Goal: Task Accomplishment & Management: Complete application form

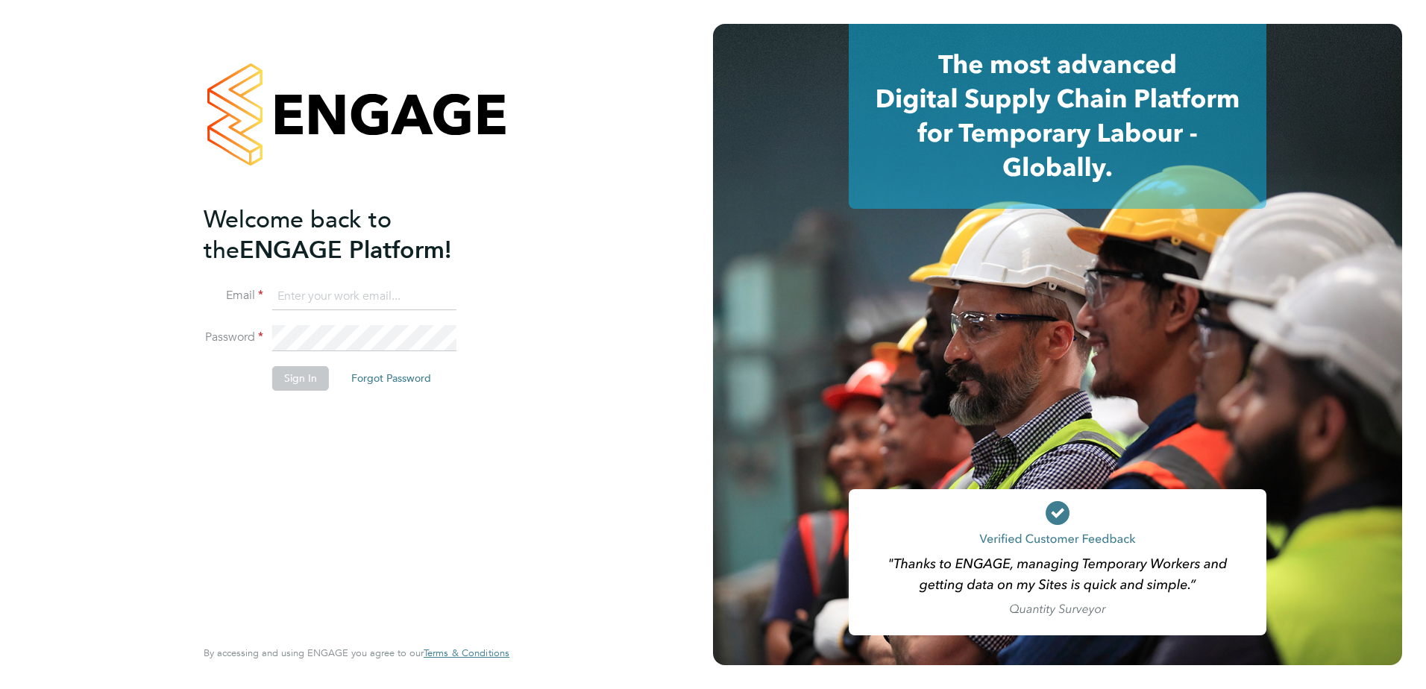
type input "[EMAIL_ADDRESS][DOMAIN_NAME]"
click at [292, 375] on button "Sign In" at bounding box center [300, 378] width 57 height 24
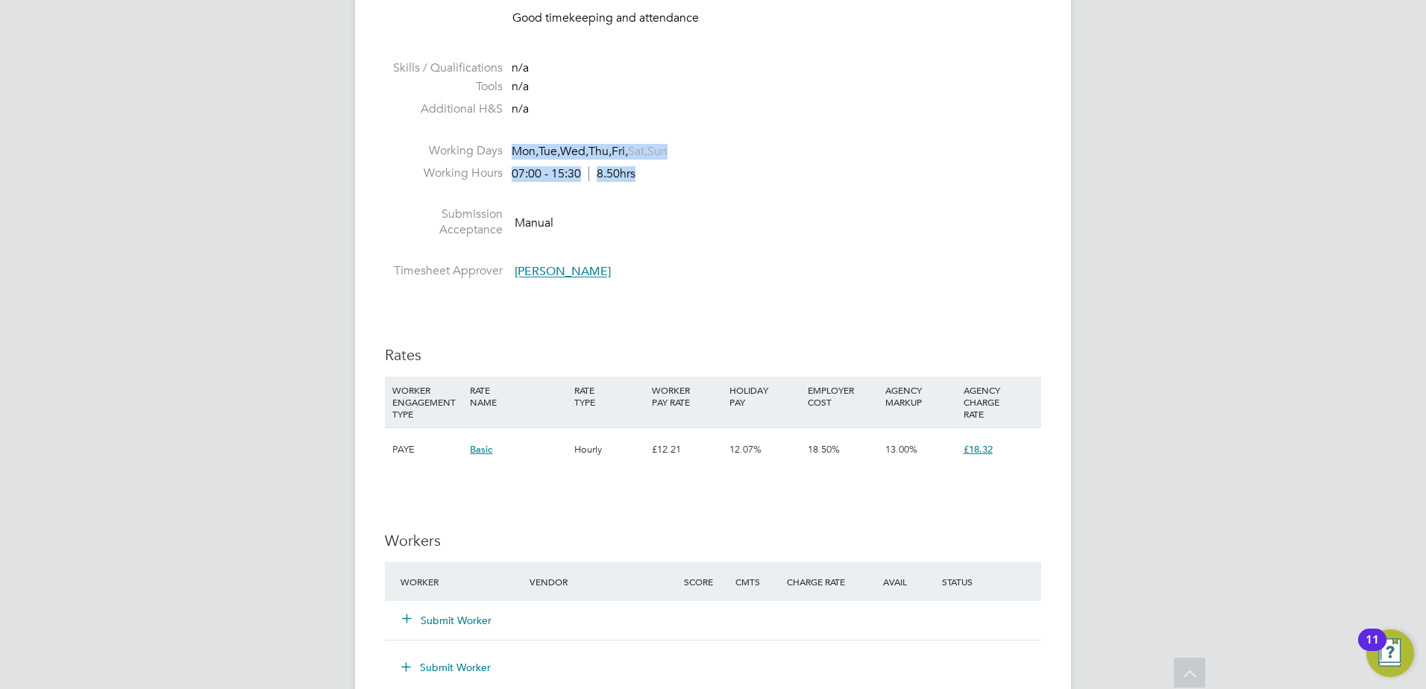
drag, startPoint x: 645, startPoint y: 176, endPoint x: 513, endPoint y: 158, distance: 132.5
drag, startPoint x: 513, startPoint y: 158, endPoint x: 621, endPoint y: 231, distance: 130.0
click at [621, 231] on li "Submission Acceptance Manual" at bounding box center [713, 226] width 657 height 38
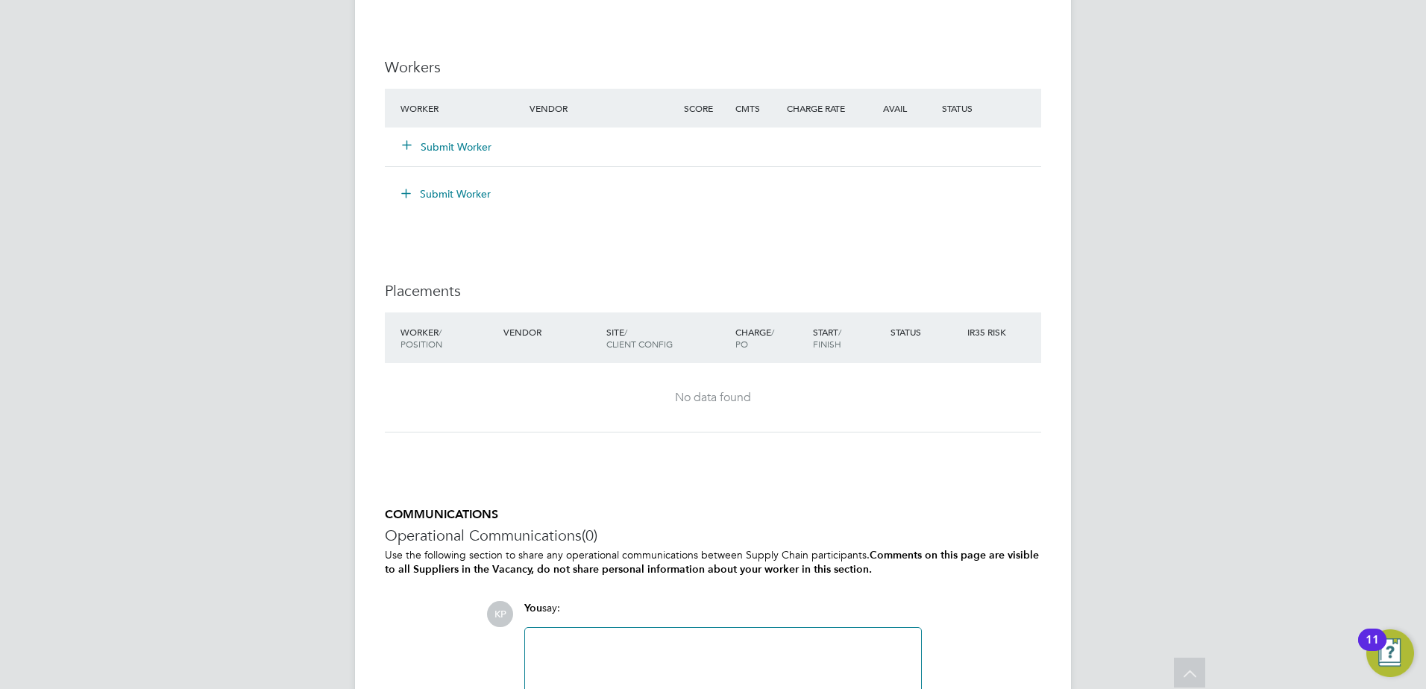
scroll to position [1337, 0]
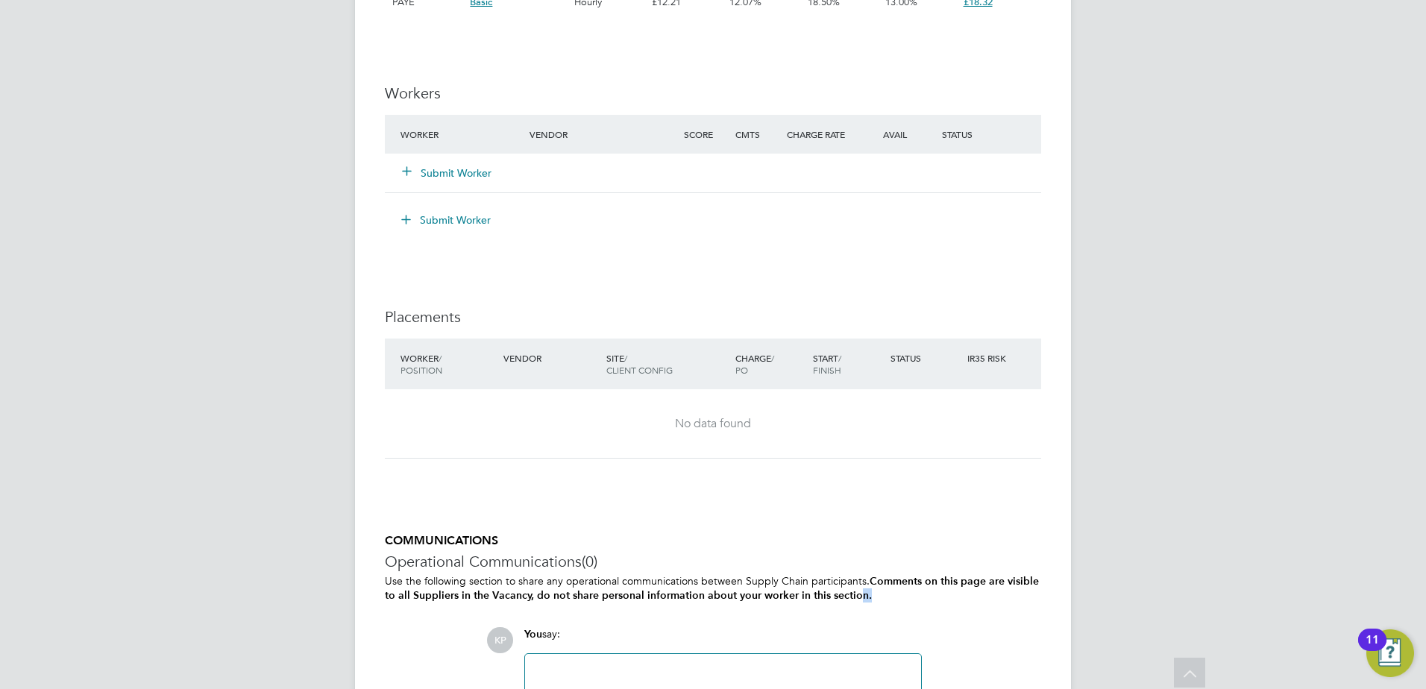
drag, startPoint x: 871, startPoint y: 597, endPoint x: 864, endPoint y: 590, distance: 9.5
click at [864, 590] on p "Use the following section to share any operational communications between Suppl…" at bounding box center [713, 588] width 657 height 28
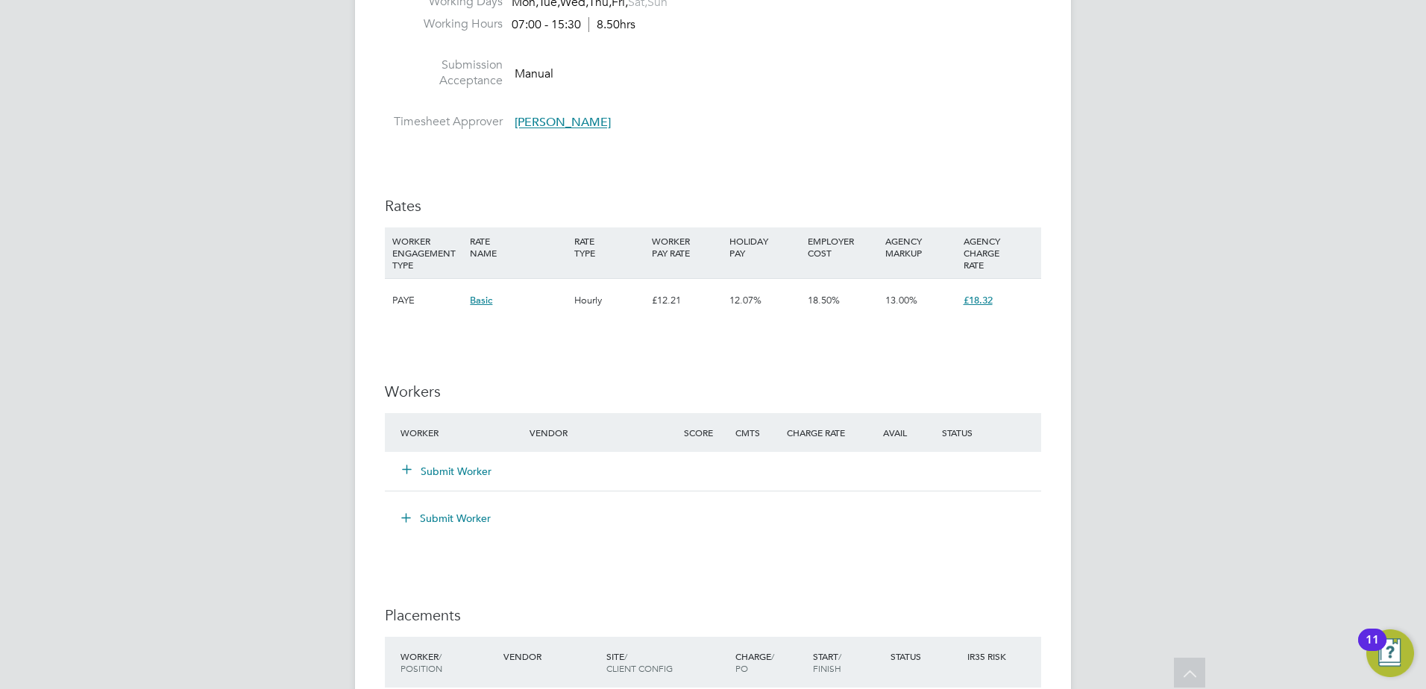
click at [628, 371] on div "IR35 Determination IR35 Status Disabled for this client. This feature can be en…" at bounding box center [713, 185] width 657 height 1817
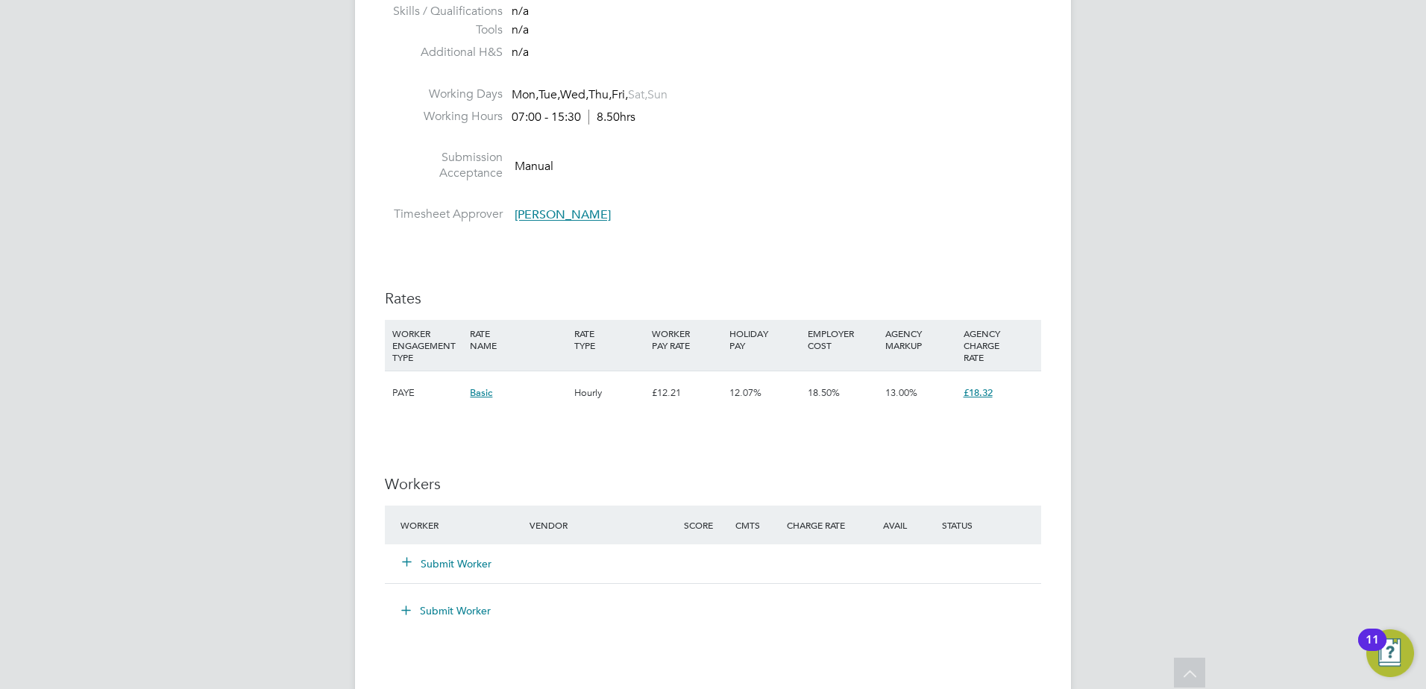
scroll to position [815, 0]
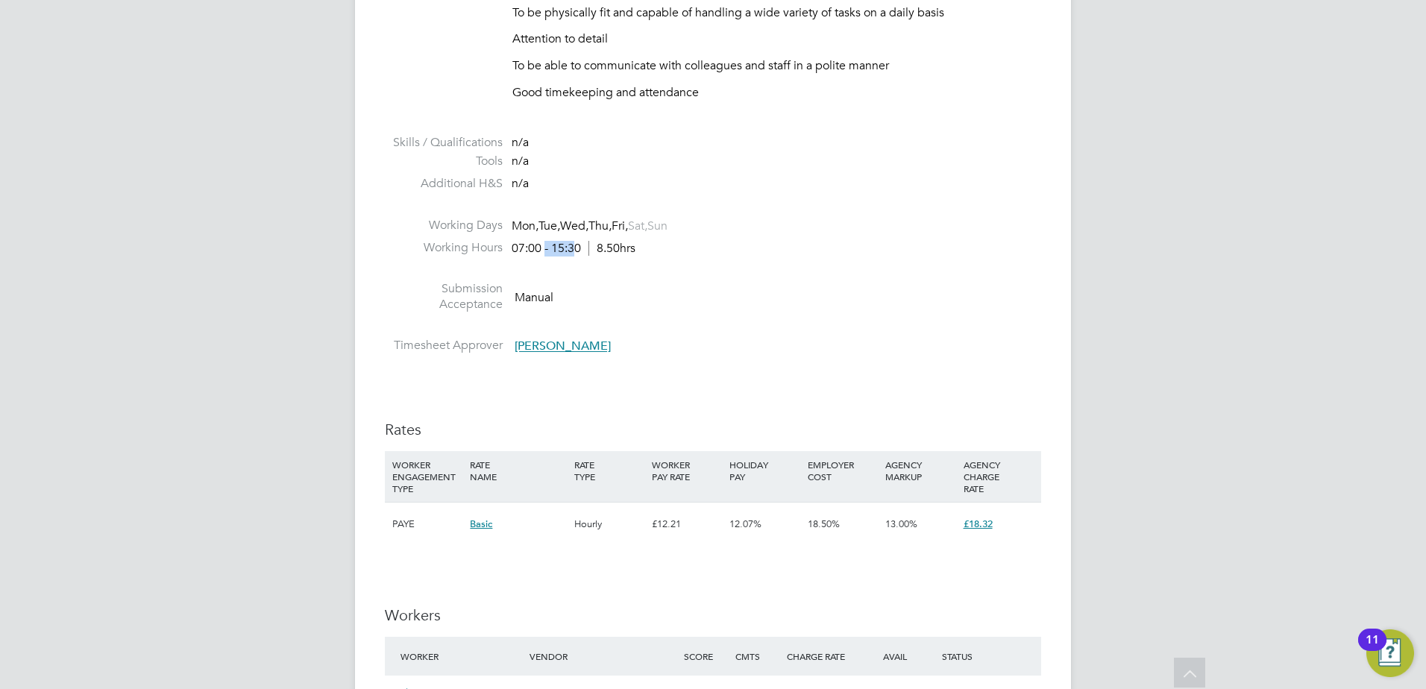
drag, startPoint x: 547, startPoint y: 250, endPoint x: 577, endPoint y: 253, distance: 30.0
click at [577, 253] on div "07:00 - 15:30 8.50hrs" at bounding box center [574, 249] width 124 height 16
drag, startPoint x: 577, startPoint y: 253, endPoint x: 600, endPoint y: 284, distance: 38.3
click at [595, 287] on li "Submission Acceptance Manual" at bounding box center [713, 300] width 657 height 38
drag, startPoint x: 652, startPoint y: 247, endPoint x: 511, endPoint y: 248, distance: 141.0
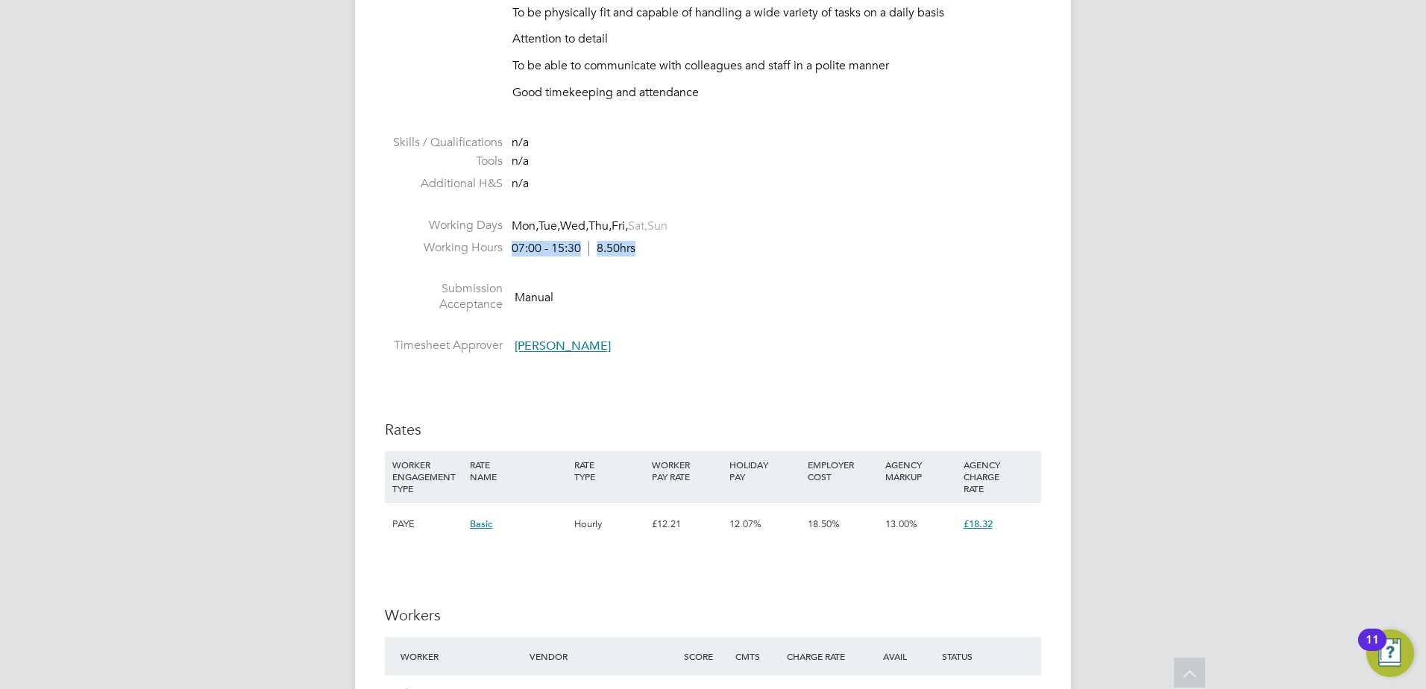
click at [511, 248] on li "Working Hours 07:00 - 15:30 8.50hrs" at bounding box center [713, 251] width 657 height 22
drag, startPoint x: 511, startPoint y: 248, endPoint x: 634, endPoint y: 307, distance: 136.5
click at [634, 307] on li "Submission Acceptance Manual" at bounding box center [713, 300] width 657 height 38
drag, startPoint x: 508, startPoint y: 249, endPoint x: 672, endPoint y: 260, distance: 164.5
click at [672, 260] on li "Working Hours 07:00 - 15:30 8.50hrs" at bounding box center [713, 251] width 657 height 22
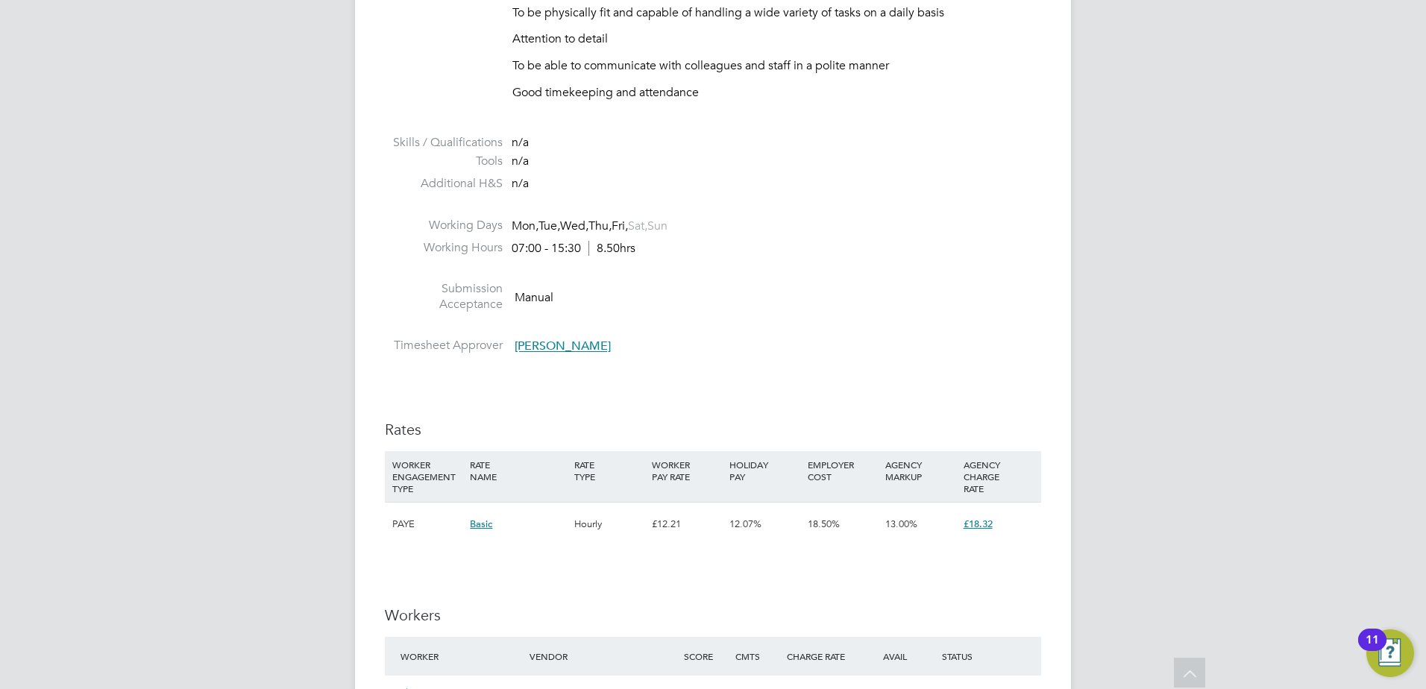
drag, startPoint x: 672, startPoint y: 260, endPoint x: 665, endPoint y: 264, distance: 7.7
click at [665, 264] on li at bounding box center [713, 271] width 657 height 19
drag, startPoint x: 651, startPoint y: 249, endPoint x: 673, endPoint y: 255, distance: 22.4
click at [673, 255] on li "Working Hours 07:00 - 15:30 8.50hrs" at bounding box center [713, 251] width 657 height 22
click at [654, 254] on ul "PO No PO Number Valid From Valid To Expiry No PO numbers have been created. Rea…" at bounding box center [713, 10] width 657 height 701
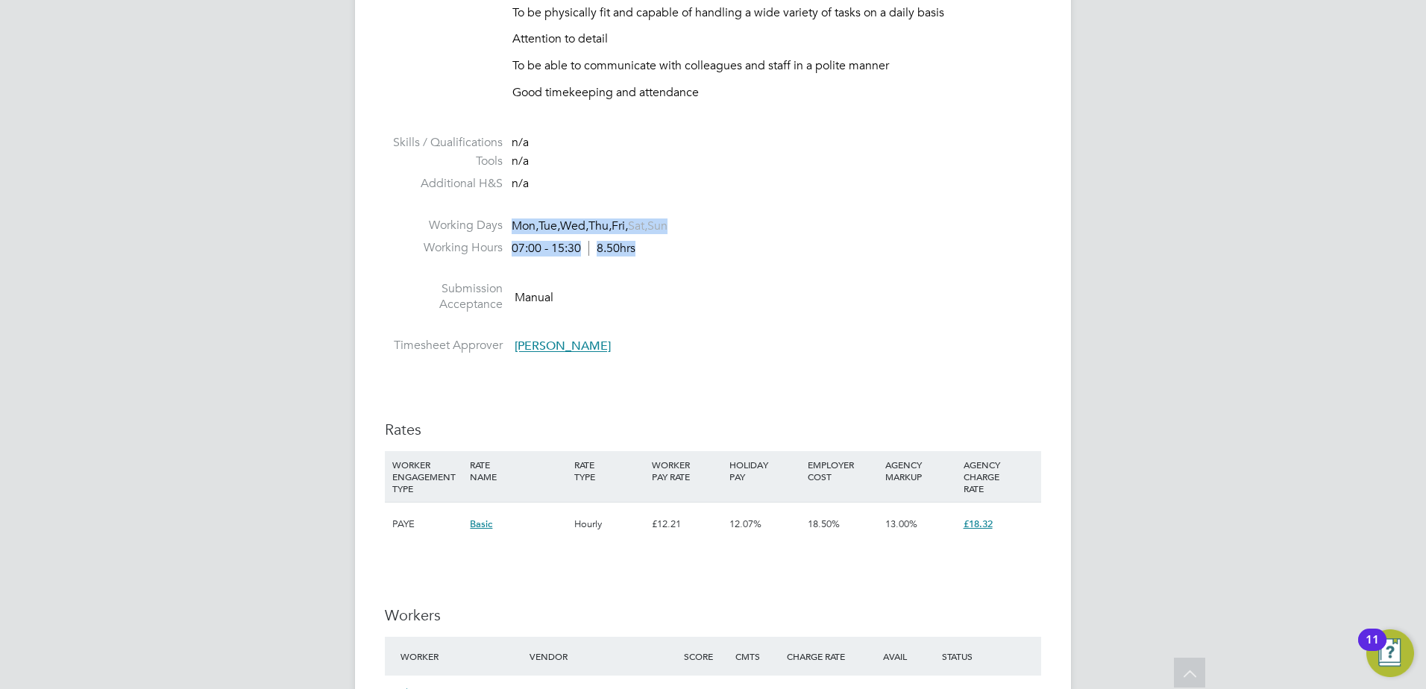
drag, startPoint x: 511, startPoint y: 225, endPoint x: 682, endPoint y: 266, distance: 175.9
click at [682, 266] on ul "PO No PO Number Valid From Valid To Expiry No PO numbers have been created. Rea…" at bounding box center [713, 10] width 657 height 701
click at [675, 266] on li at bounding box center [713, 271] width 657 height 19
drag, startPoint x: 643, startPoint y: 248, endPoint x: 656, endPoint y: 265, distance: 20.7
click at [656, 265] on ul "PO No PO Number Valid From Valid To Expiry No PO numbers have been created. Rea…" at bounding box center [713, 10] width 657 height 701
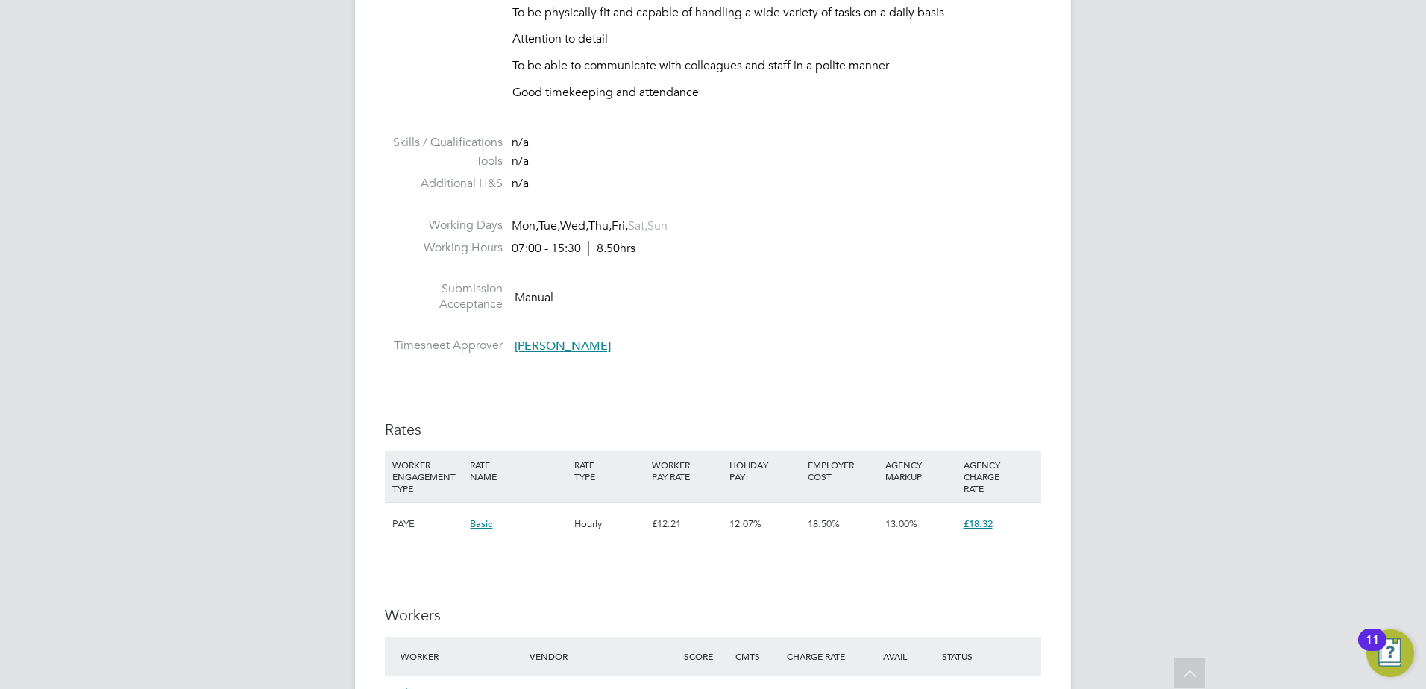
click at [656, 265] on li at bounding box center [713, 271] width 657 height 19
drag, startPoint x: 660, startPoint y: 237, endPoint x: 518, endPoint y: 229, distance: 142.0
click at [518, 229] on li "Working Days Mon, Tue, Wed, Thu, Fri, Sat, Sun" at bounding box center [713, 229] width 657 height 22
drag, startPoint x: 518, startPoint y: 229, endPoint x: 657, endPoint y: 266, distance: 143.7
click at [657, 266] on li at bounding box center [713, 271] width 657 height 19
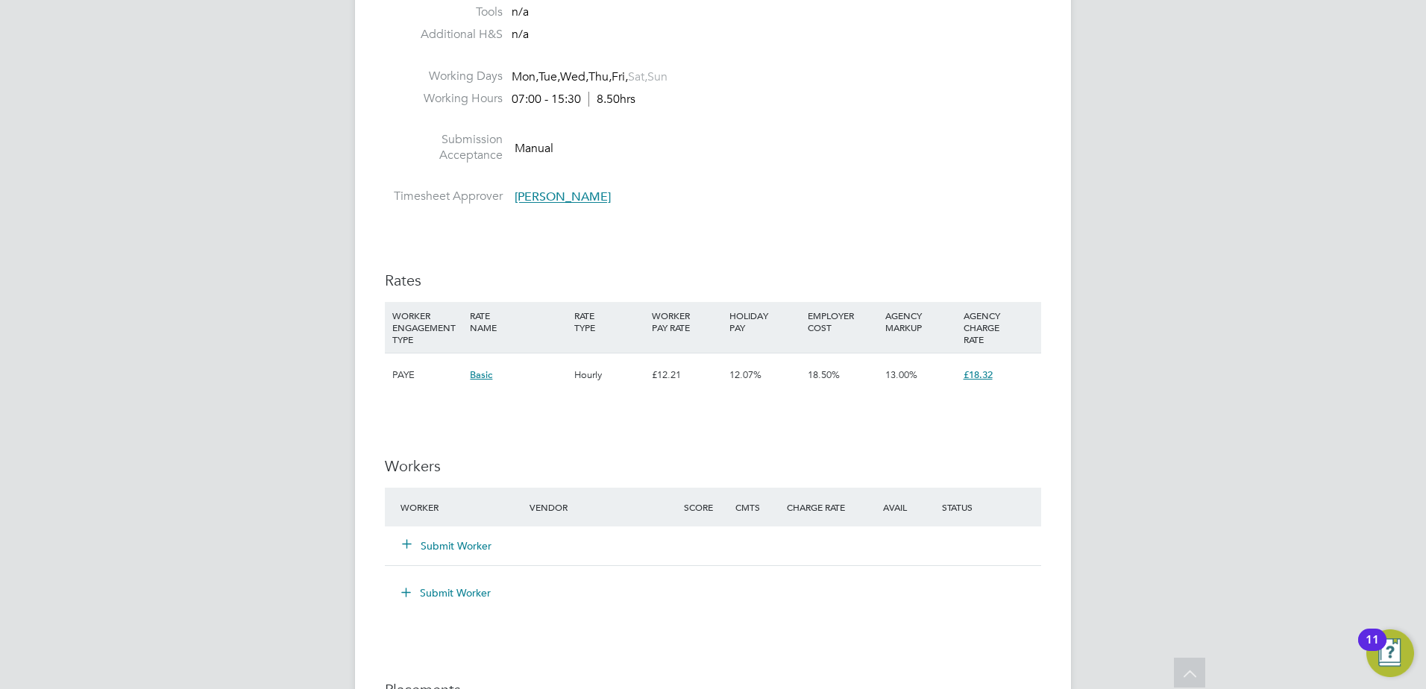
scroll to position [1337, 0]
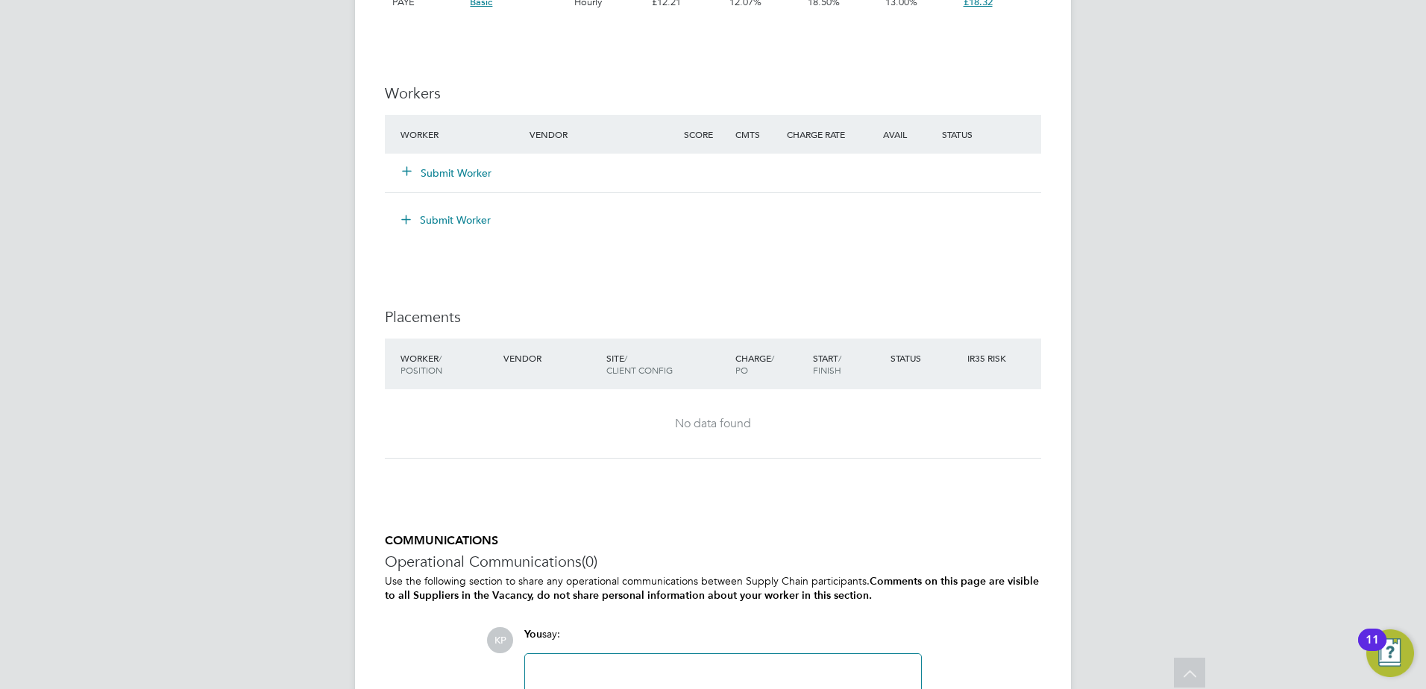
click at [453, 174] on button "Submit Worker" at bounding box center [448, 173] width 90 height 15
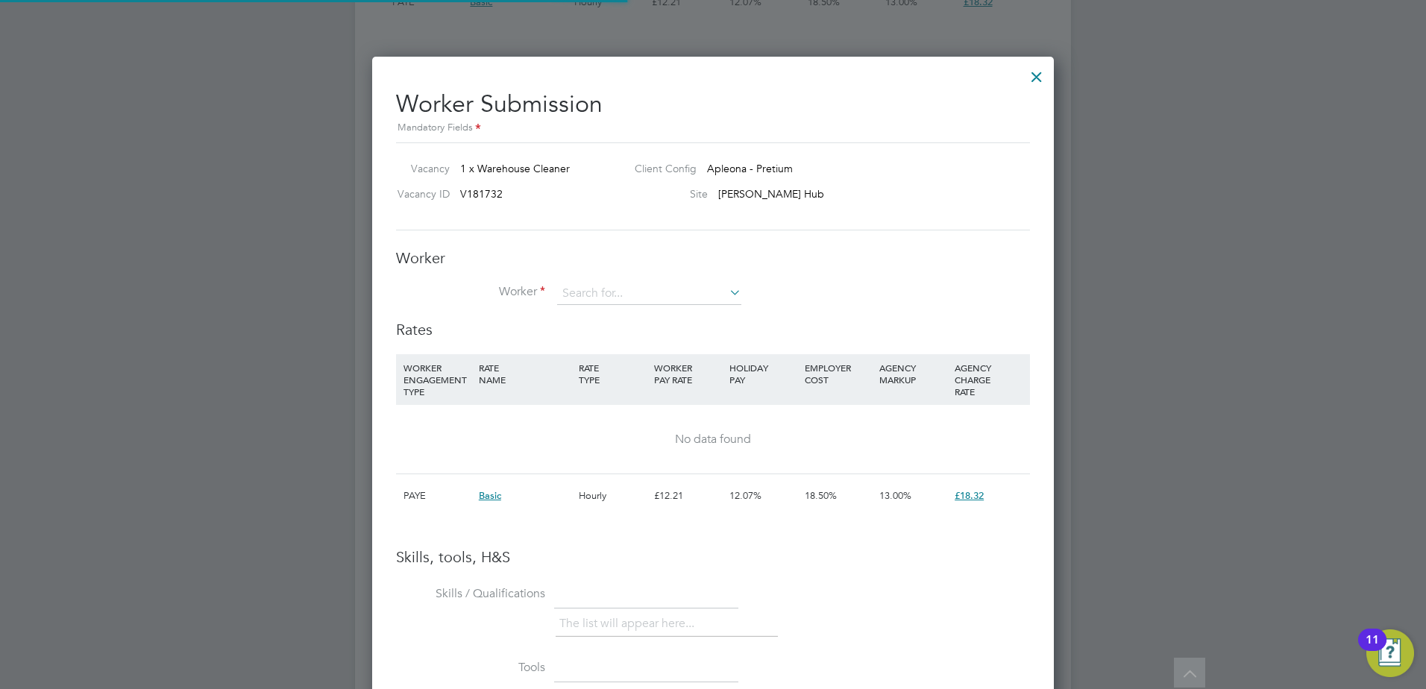
scroll to position [44, 101]
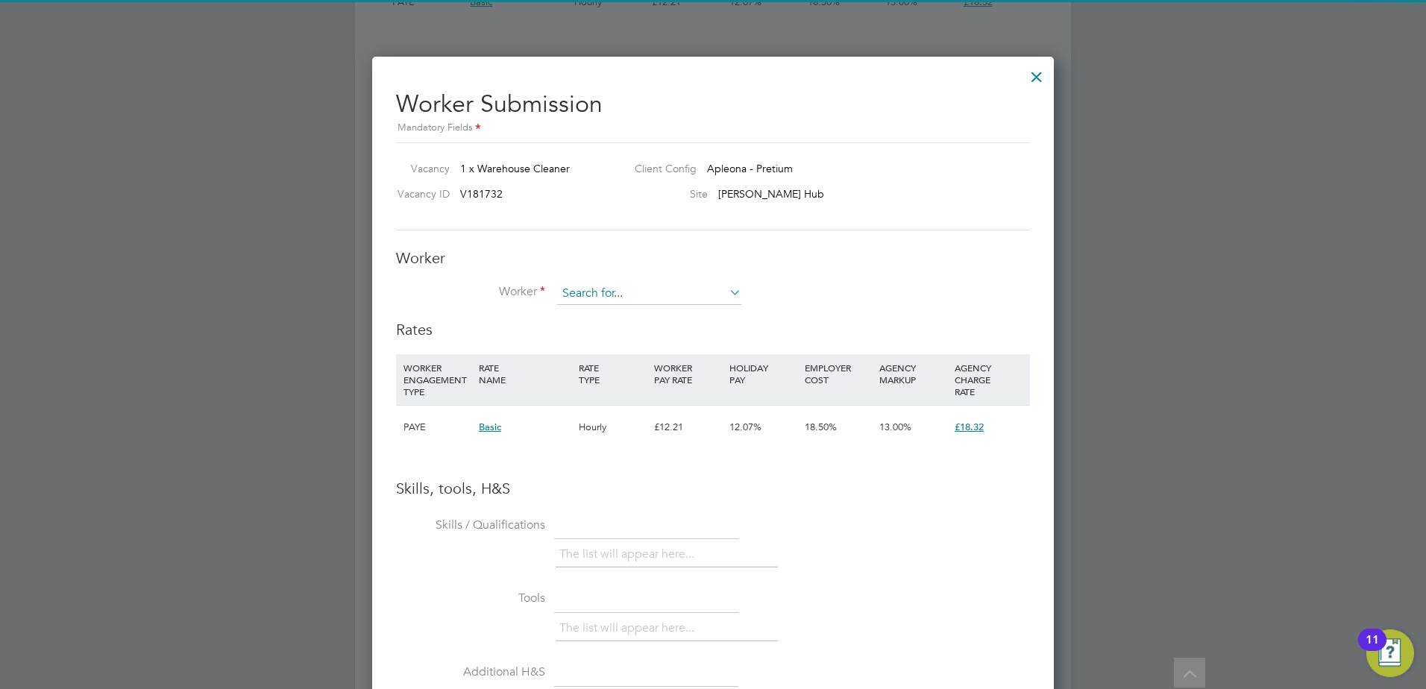
click at [654, 357] on li "+ Add new" at bounding box center [650, 355] width 186 height 20
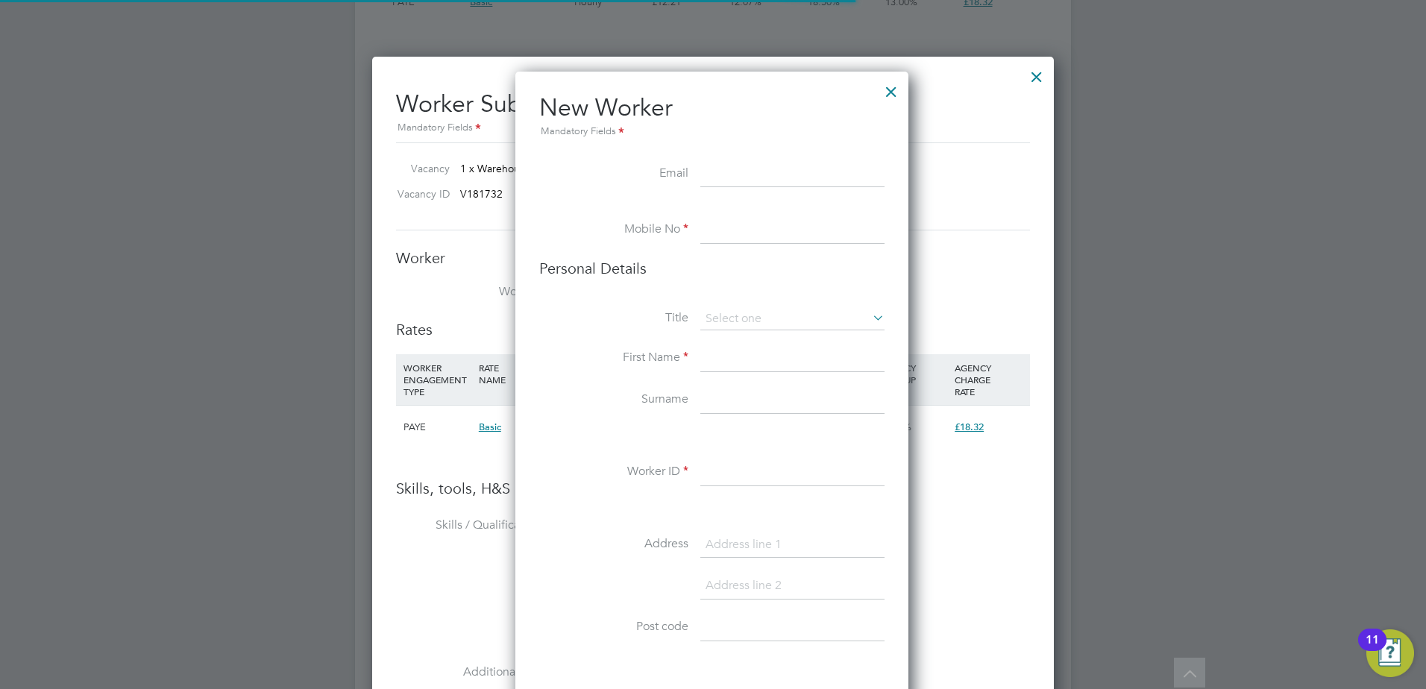
scroll to position [1262, 395]
click at [802, 176] on input at bounding box center [793, 174] width 184 height 27
paste input "florin_cotirta@yahoo.com"
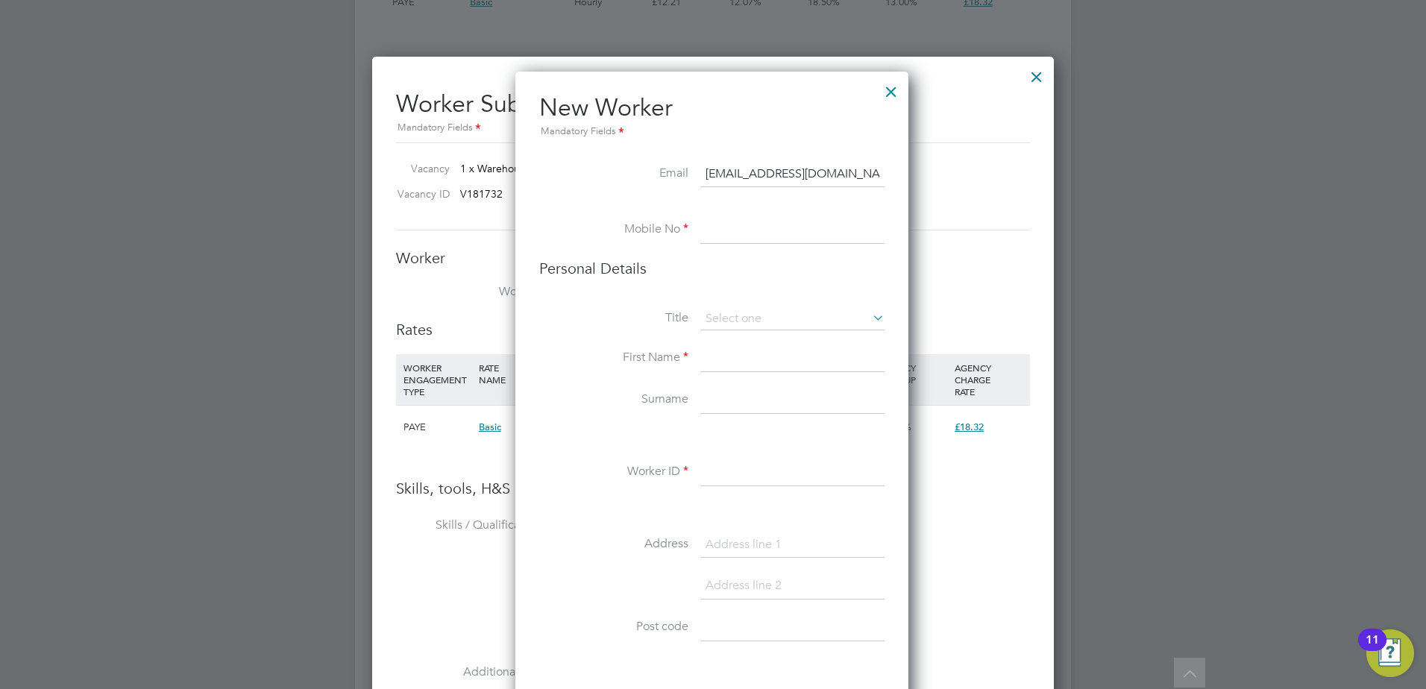
type input "florin_cotirta@yahoo.com"
click at [745, 242] on input at bounding box center [793, 230] width 184 height 27
click at [728, 230] on input at bounding box center [793, 230] width 184 height 27
paste input "+447425894705"
click at [727, 229] on input "+447425894705" at bounding box center [793, 230] width 184 height 27
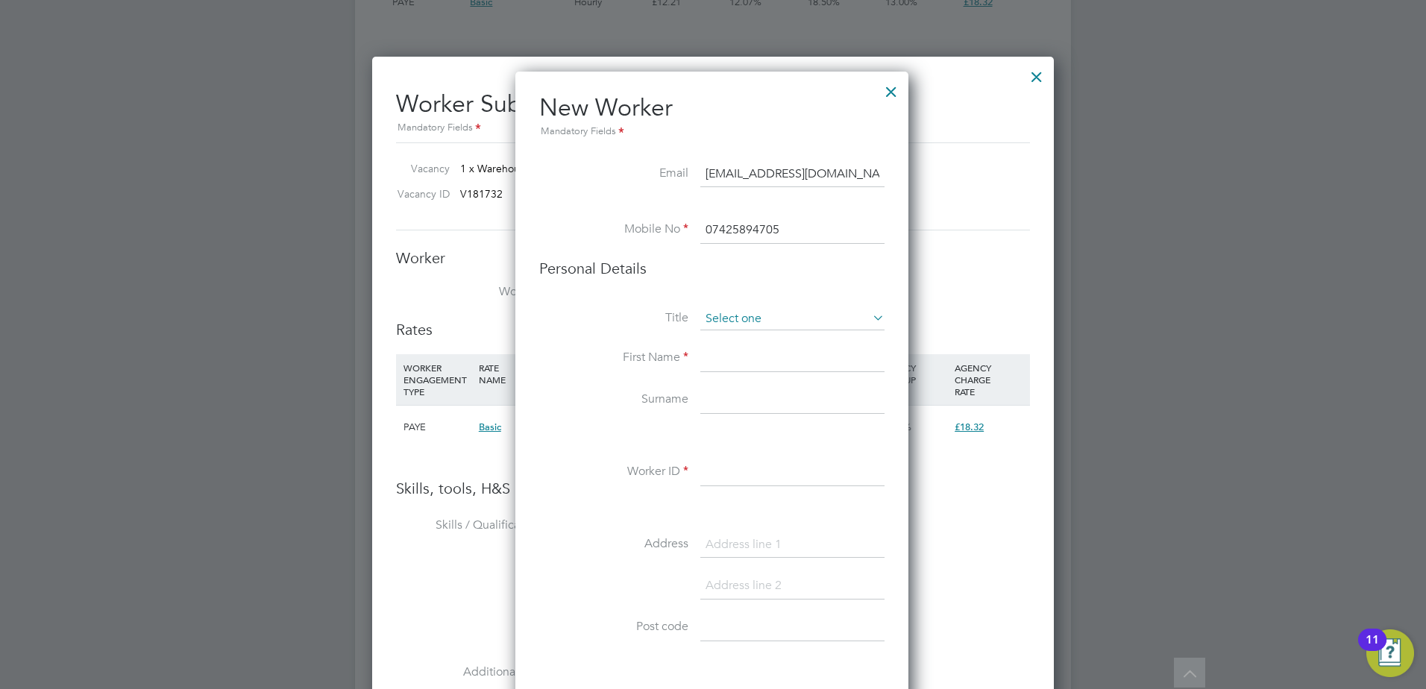
type input "07425894705"
click at [849, 308] on input at bounding box center [793, 319] width 184 height 22
click at [726, 342] on li "Mr" at bounding box center [793, 340] width 186 height 19
type input "Mr"
click at [737, 360] on input at bounding box center [793, 358] width 184 height 27
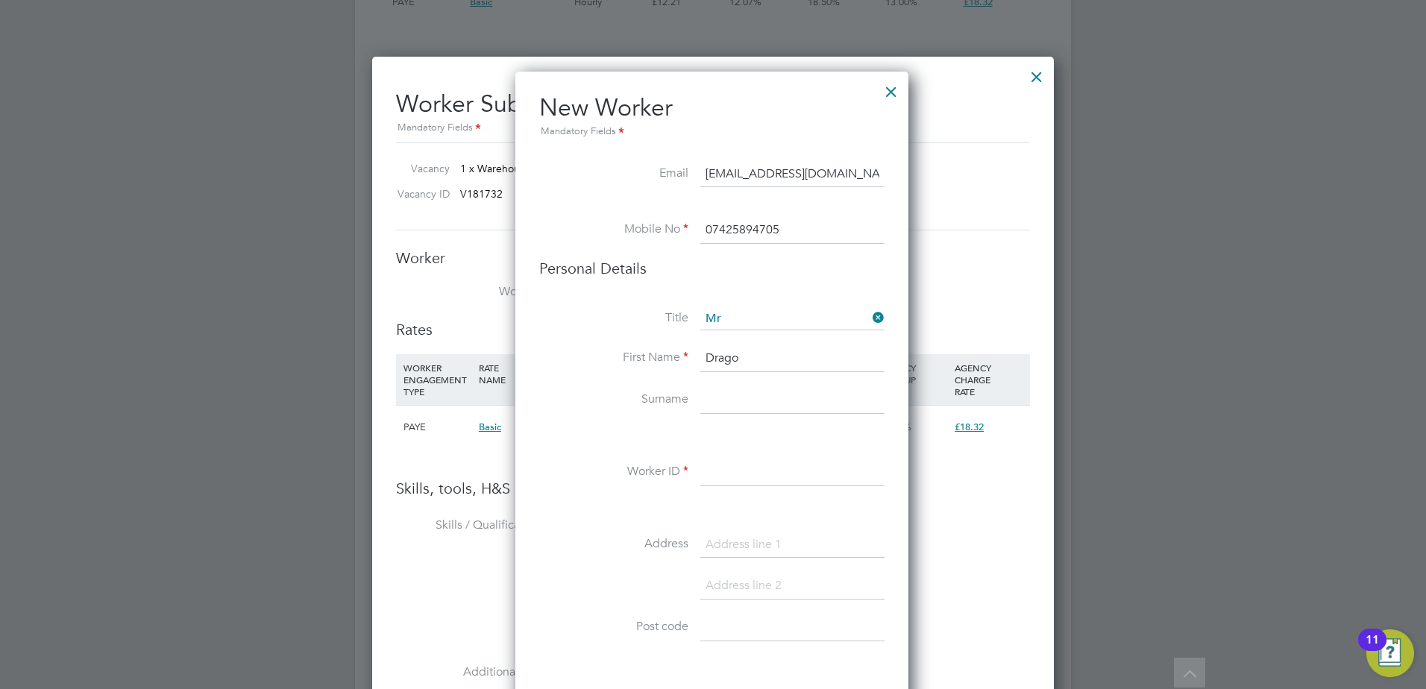
type input "Drago"
click at [718, 398] on input at bounding box center [793, 400] width 184 height 27
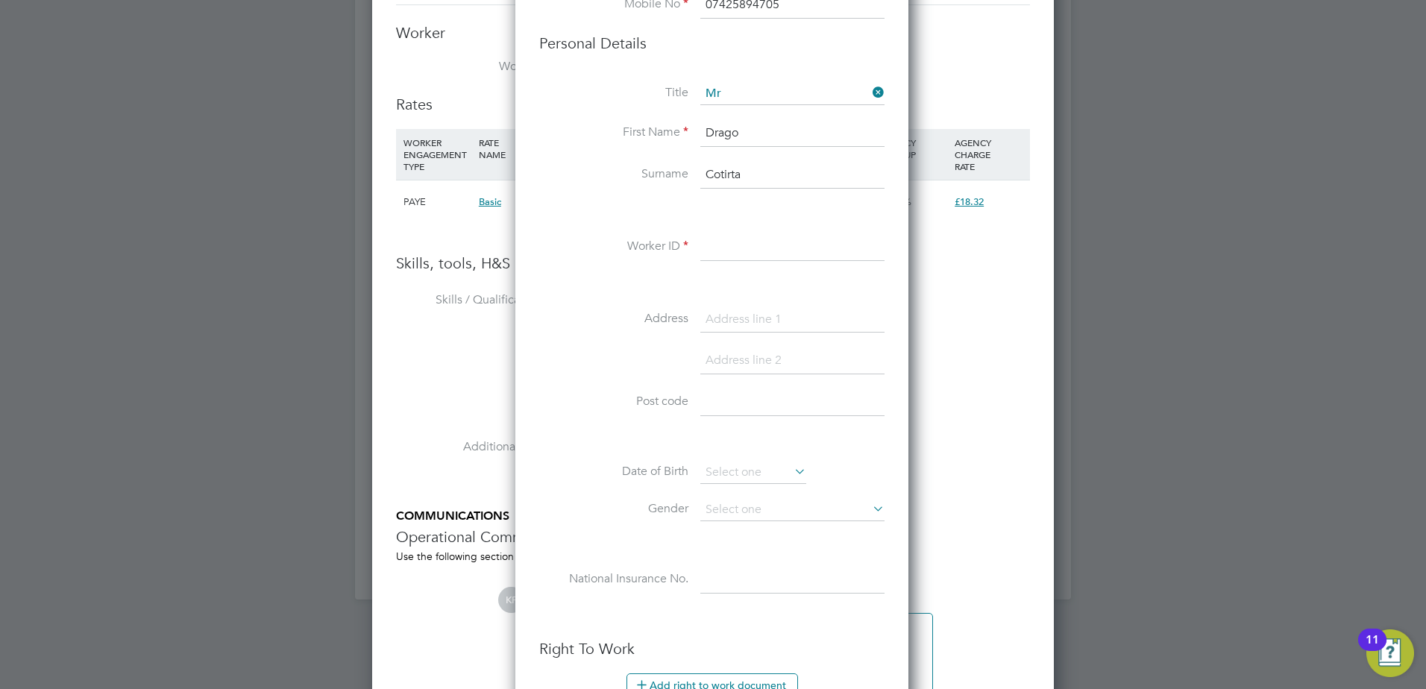
scroll to position [1561, 0]
type input "Cotirta"
click at [727, 248] on input at bounding box center [793, 249] width 184 height 27
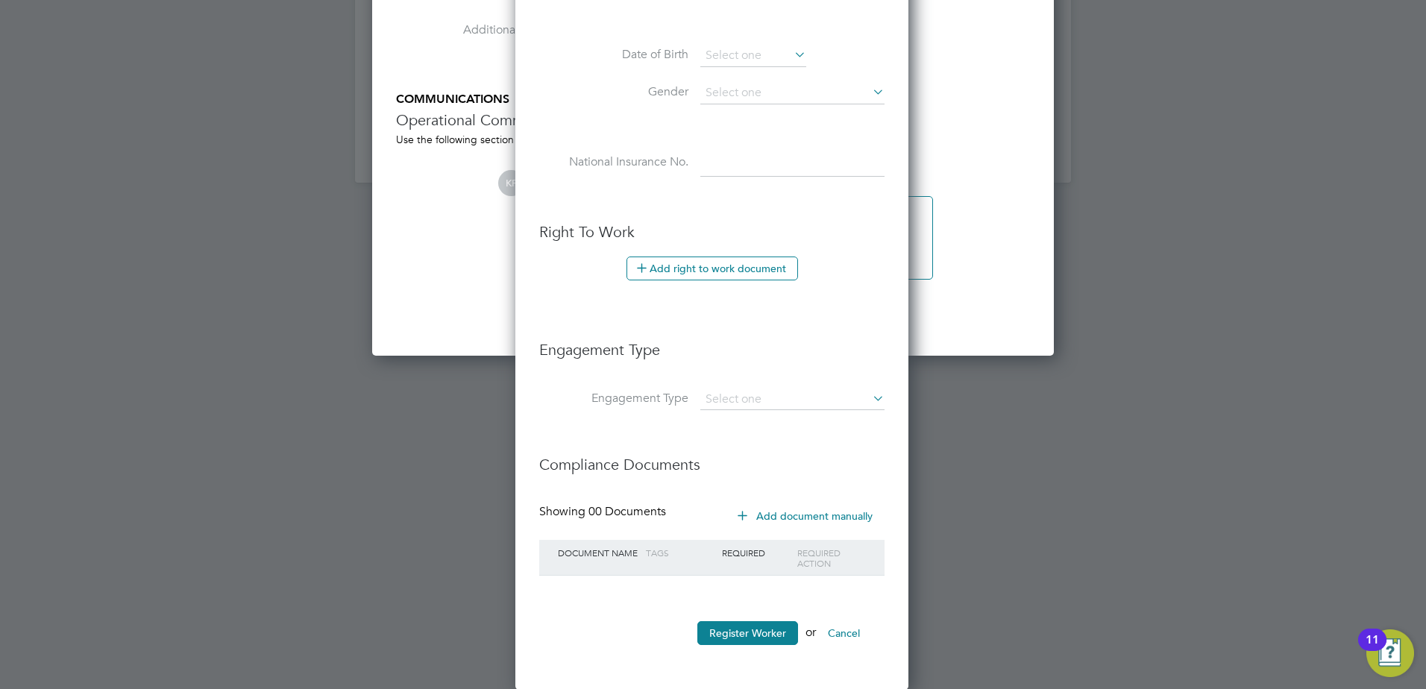
scroll to position [1980, 0]
type input "1234"
click at [798, 407] on input at bounding box center [793, 399] width 184 height 21
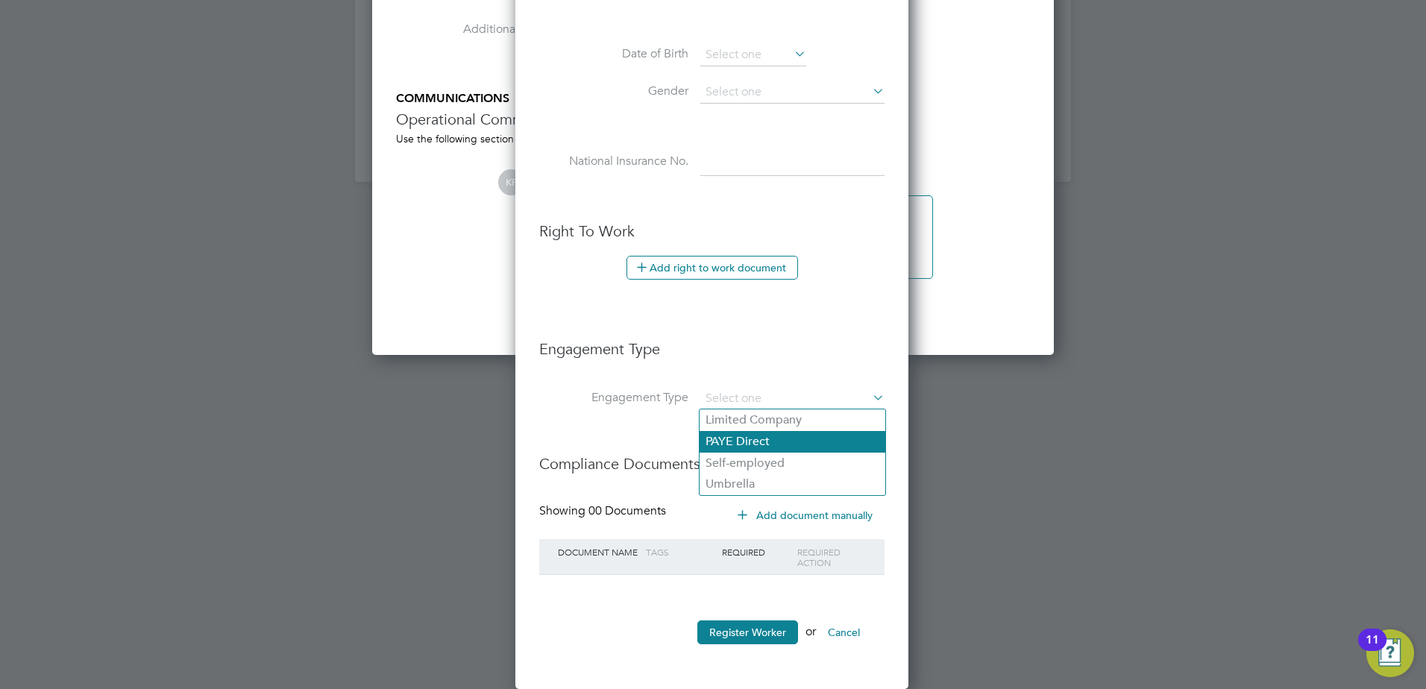
click at [757, 436] on li "PAYE Direct" at bounding box center [793, 442] width 186 height 22
type input "PAYE Direct"
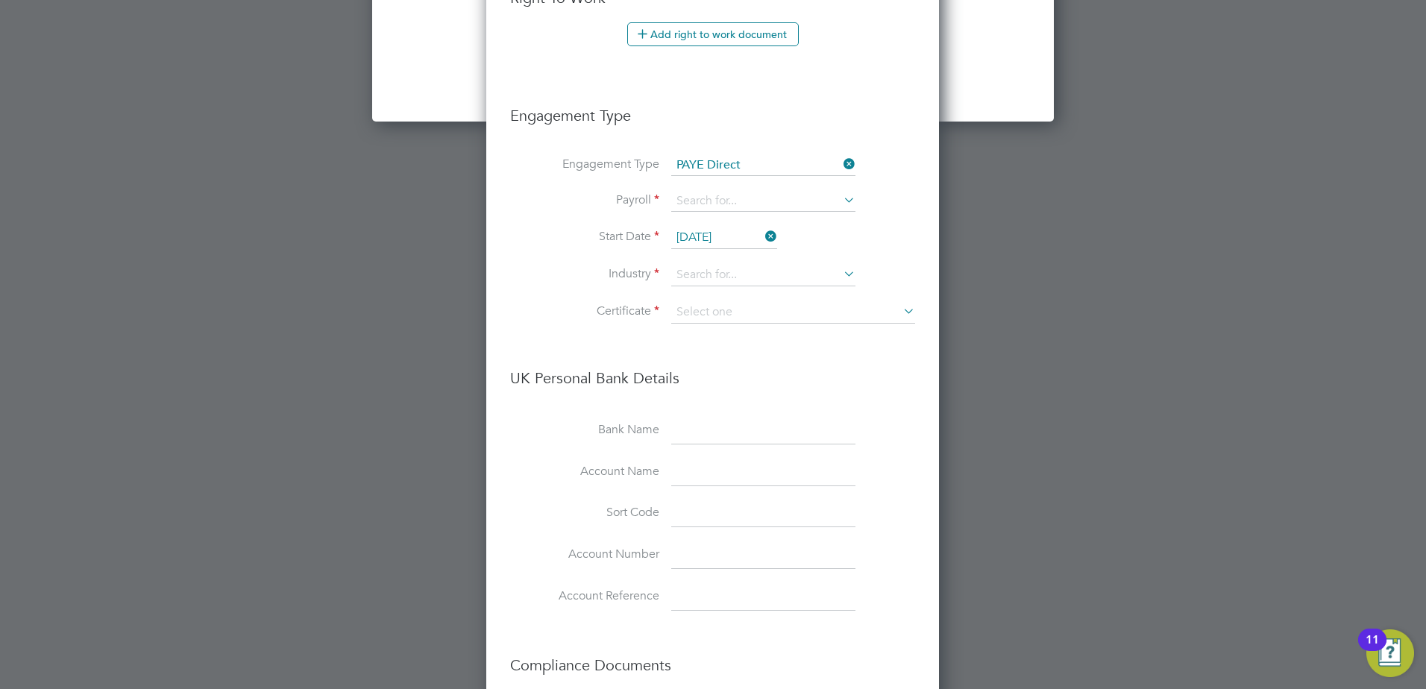
scroll to position [2353, 0]
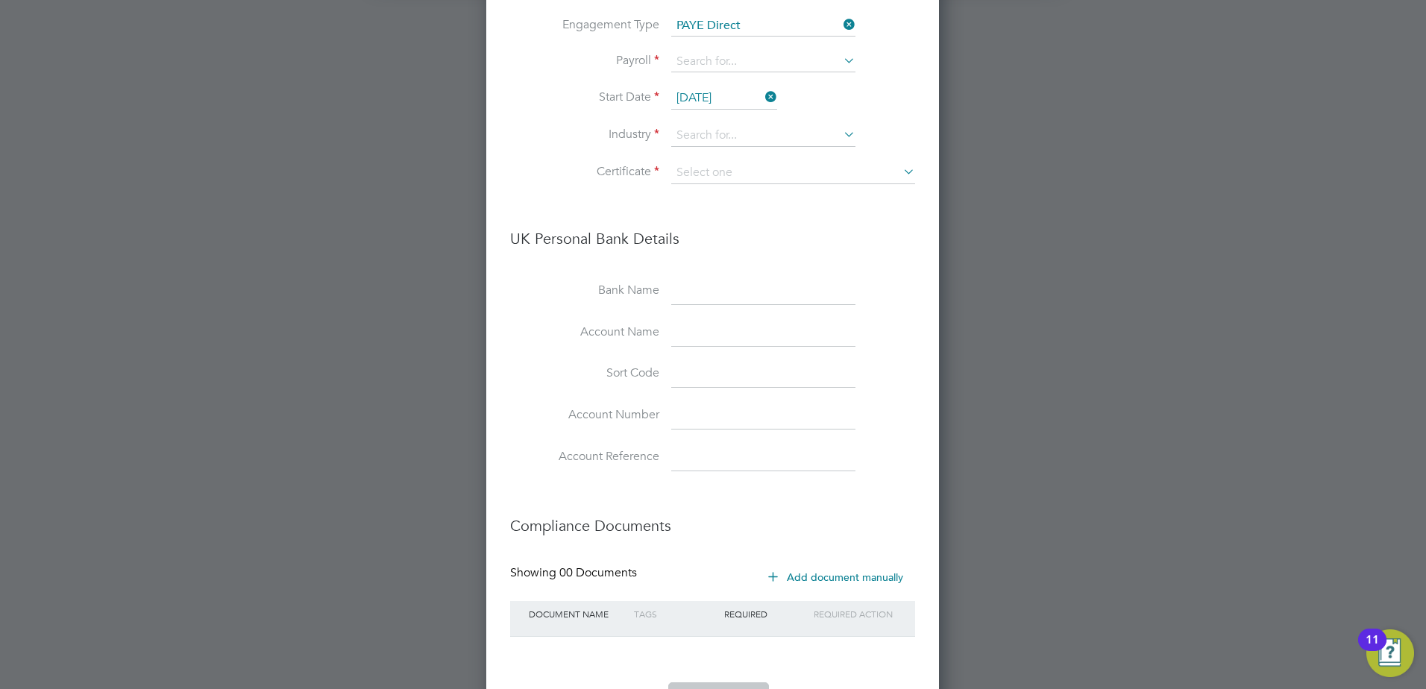
click at [841, 17] on icon at bounding box center [841, 24] width 0 height 21
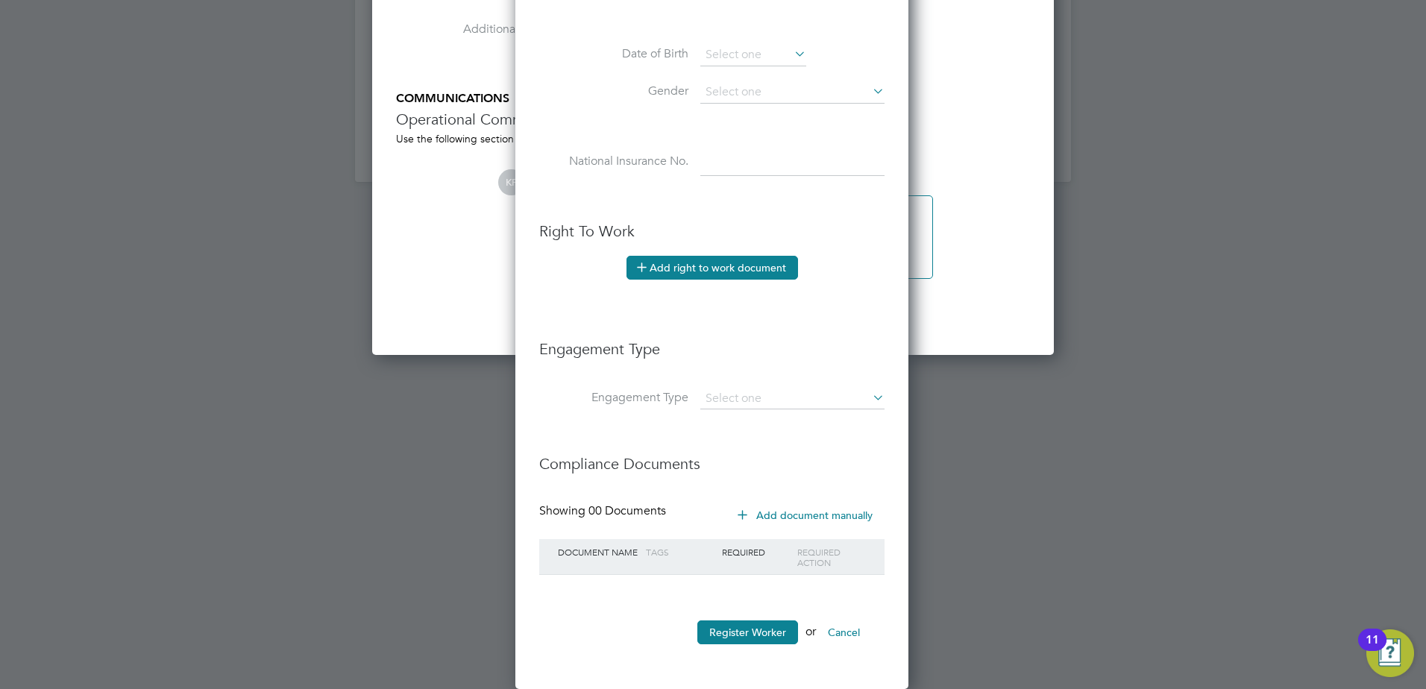
scroll to position [7, 7]
click at [774, 398] on input at bounding box center [793, 399] width 184 height 21
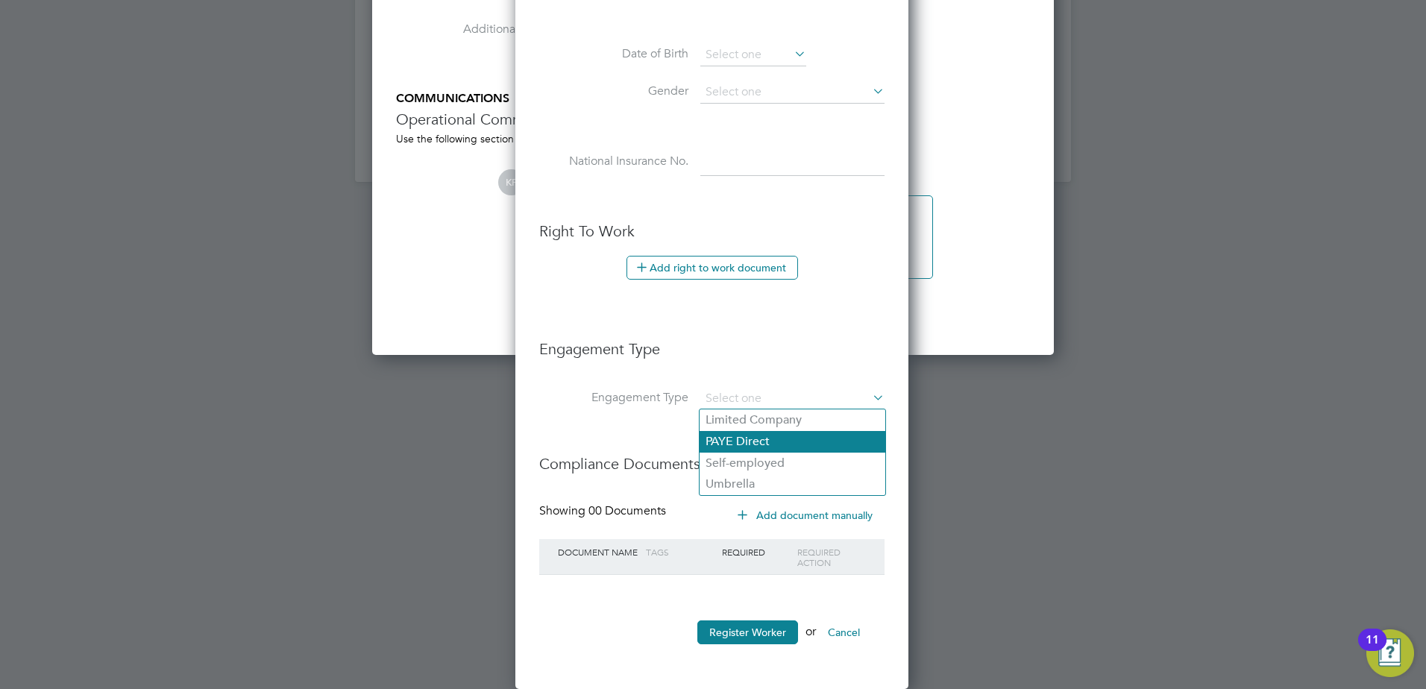
click at [751, 440] on li "PAYE Direct" at bounding box center [793, 442] width 186 height 22
type input "PAYE Direct"
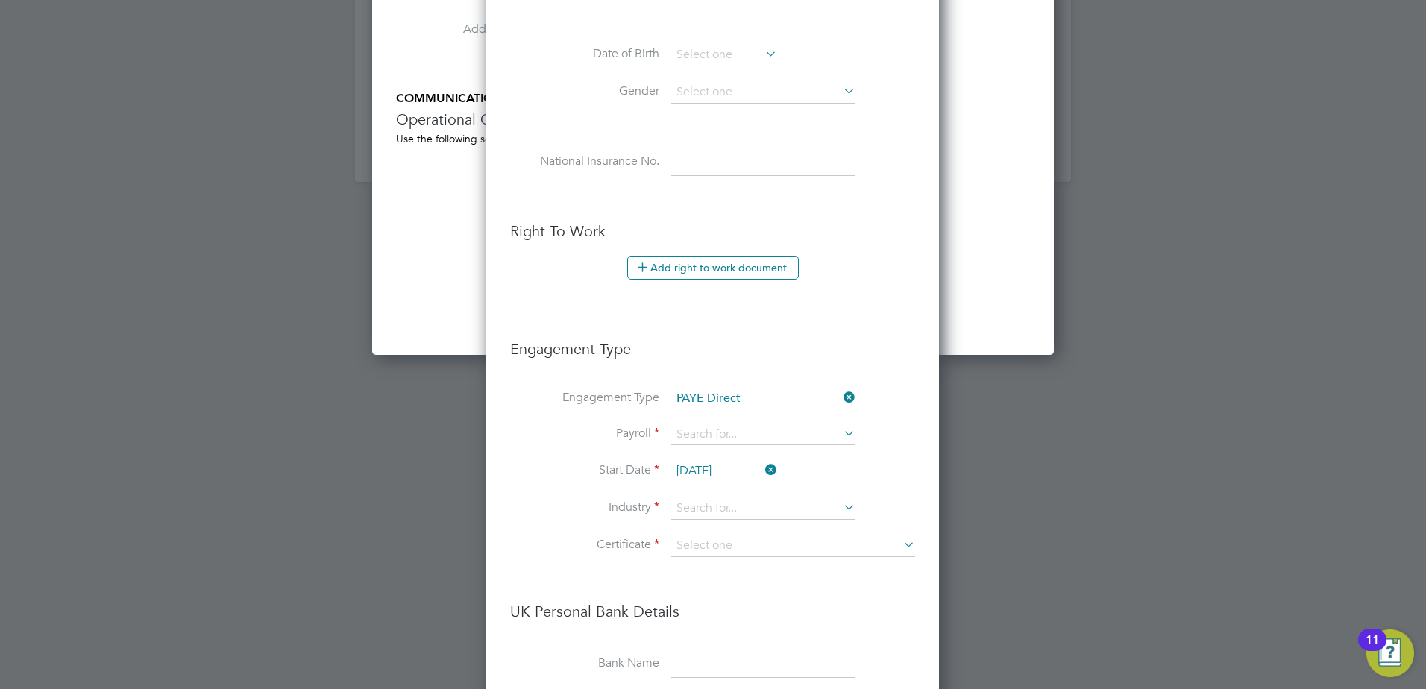
scroll to position [1688, 454]
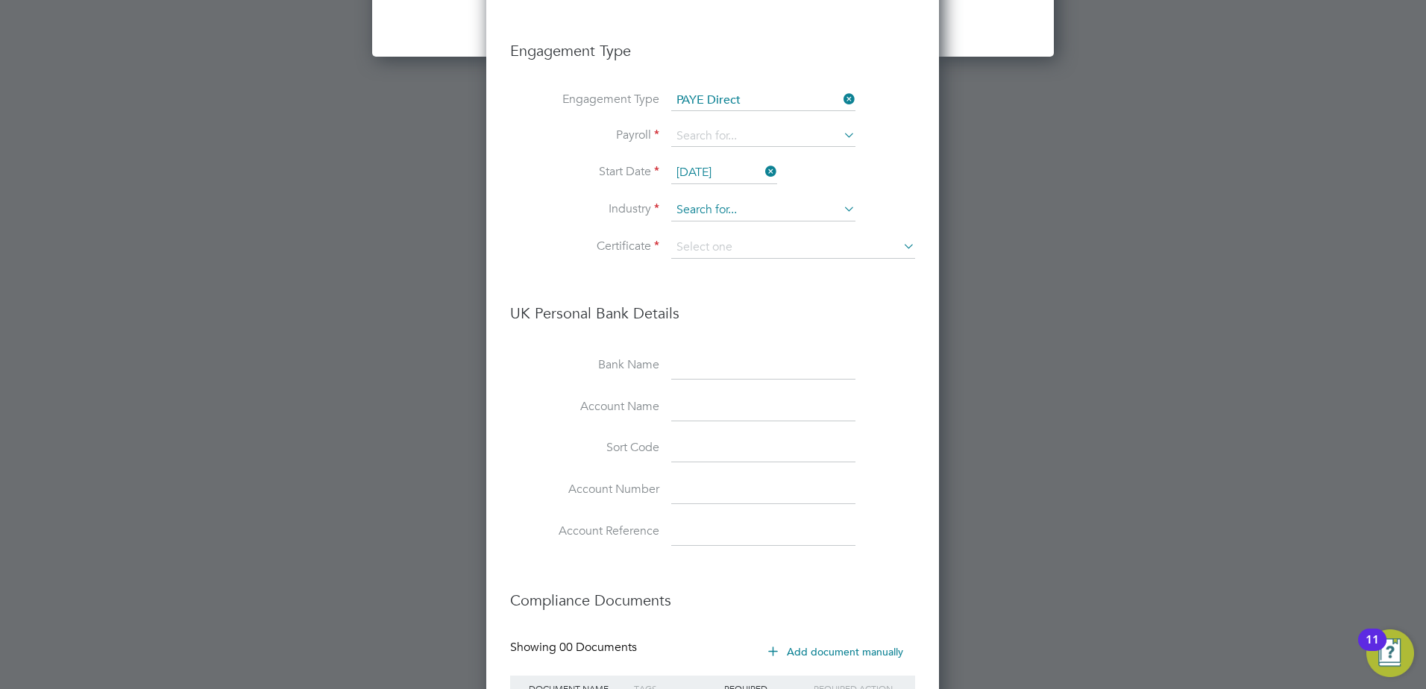
click at [727, 211] on input at bounding box center [763, 210] width 184 height 22
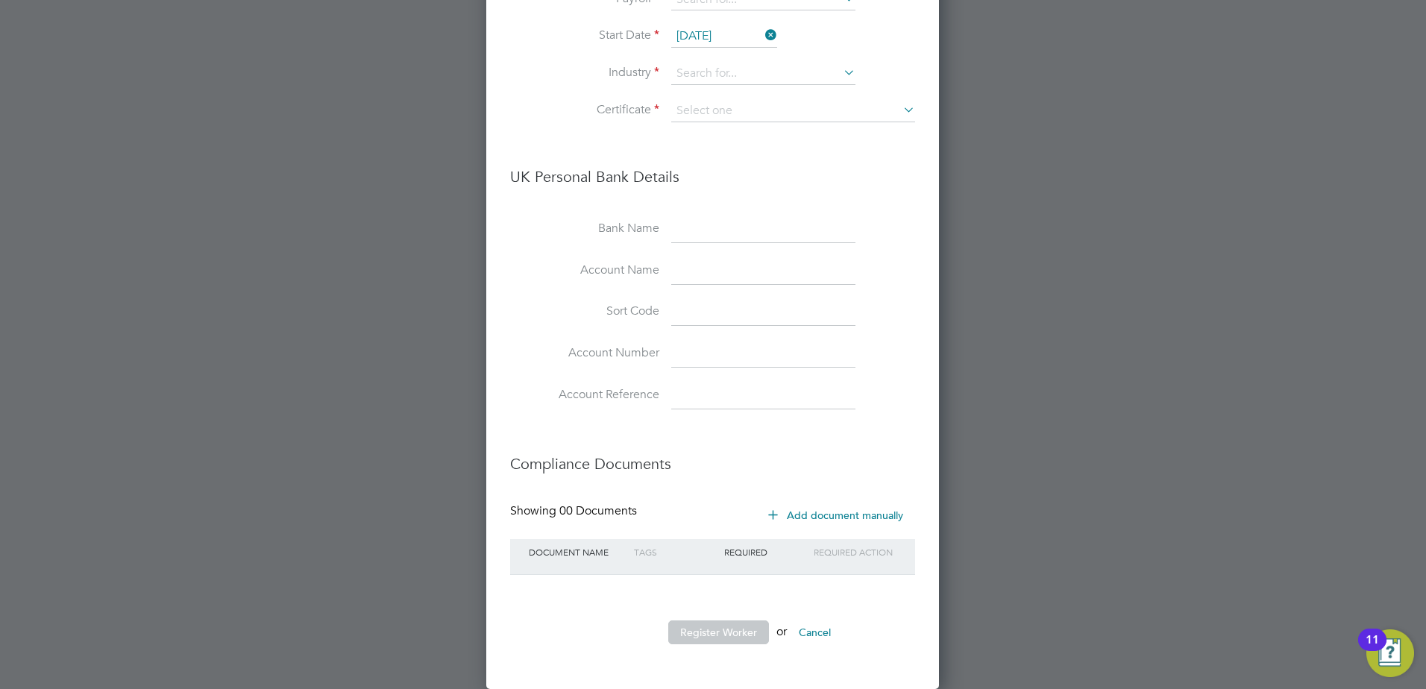
click at [889, 190] on li "UK Personal Bank Details" at bounding box center [712, 184] width 405 height 64
click at [836, 114] on input at bounding box center [793, 111] width 244 height 22
click at [774, 163] on li "Don't know" at bounding box center [793, 170] width 245 height 19
type input "Don't know"
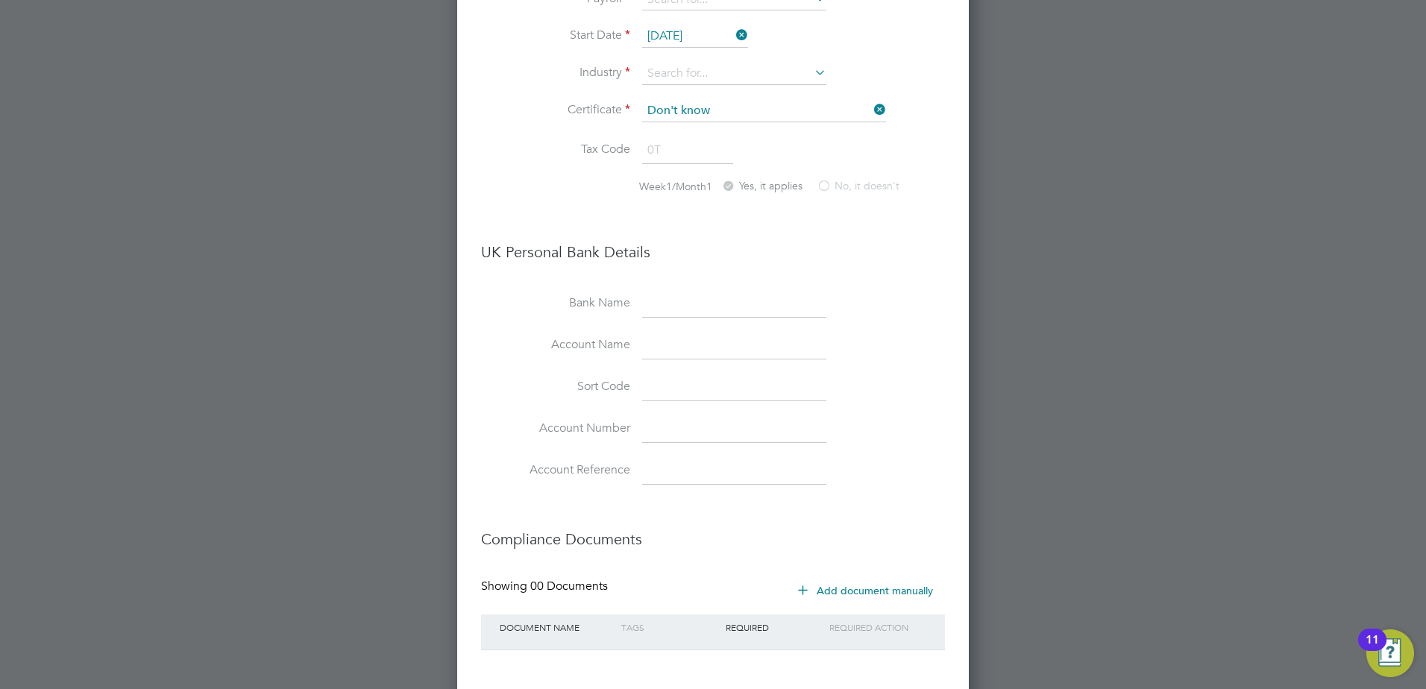
click at [871, 113] on icon at bounding box center [871, 109] width 0 height 21
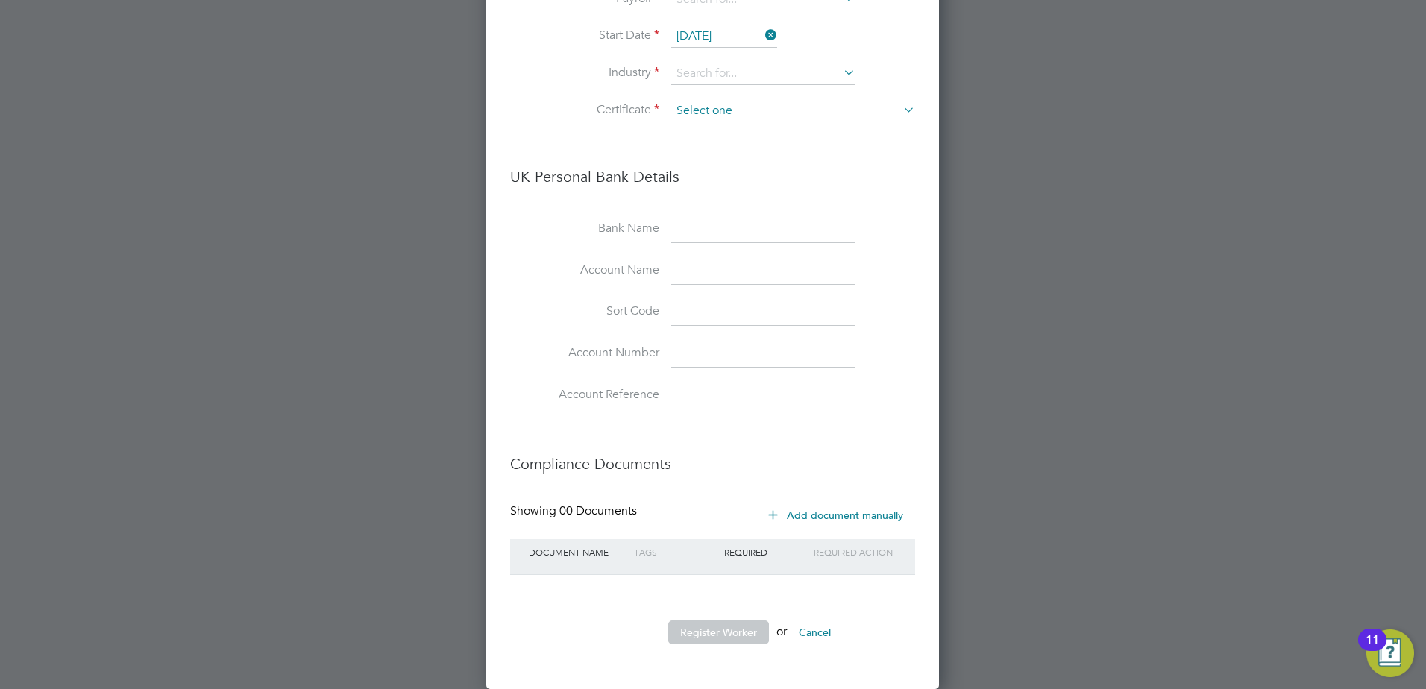
click at [889, 104] on input at bounding box center [793, 111] width 244 height 22
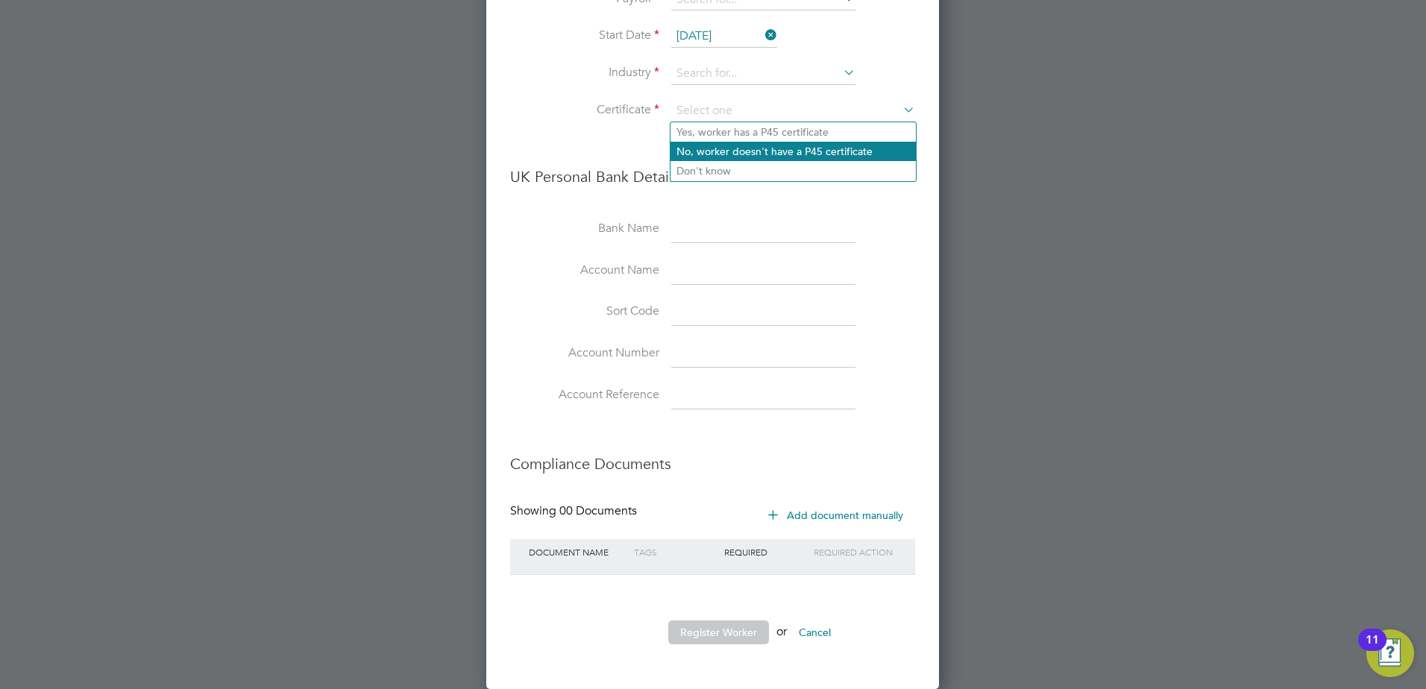
click at [819, 150] on li "No, worker doesn't have a P45 certificate" at bounding box center [793, 151] width 245 height 19
type input "No, worker doesn't have a P45 certificate"
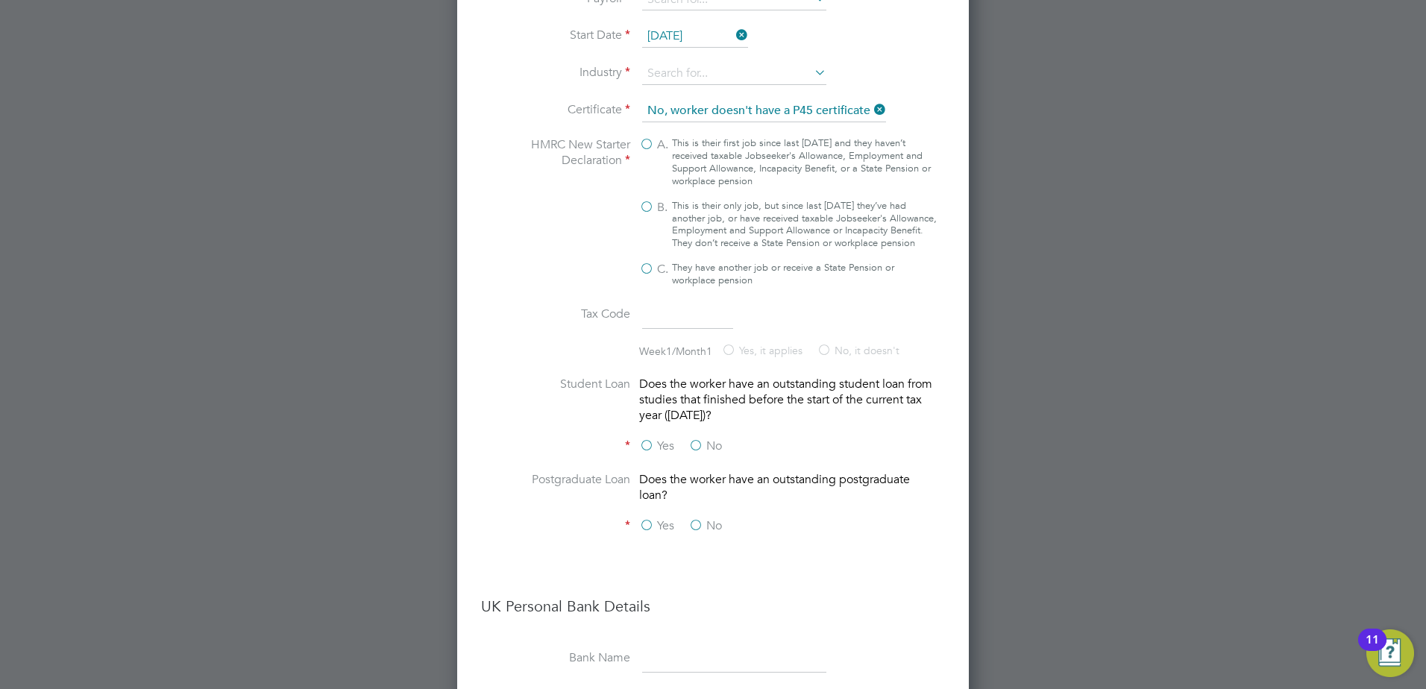
click at [871, 106] on icon at bounding box center [871, 109] width 0 height 21
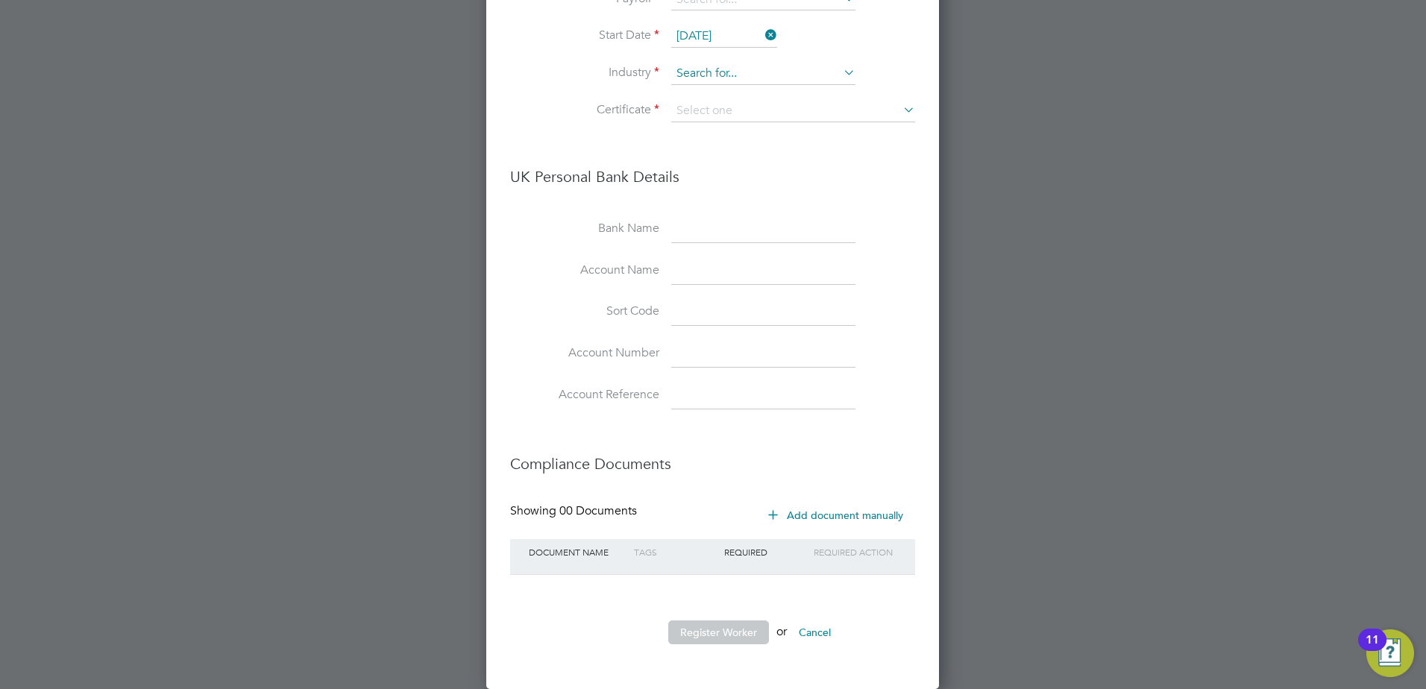
click at [731, 76] on input at bounding box center [763, 74] width 184 height 22
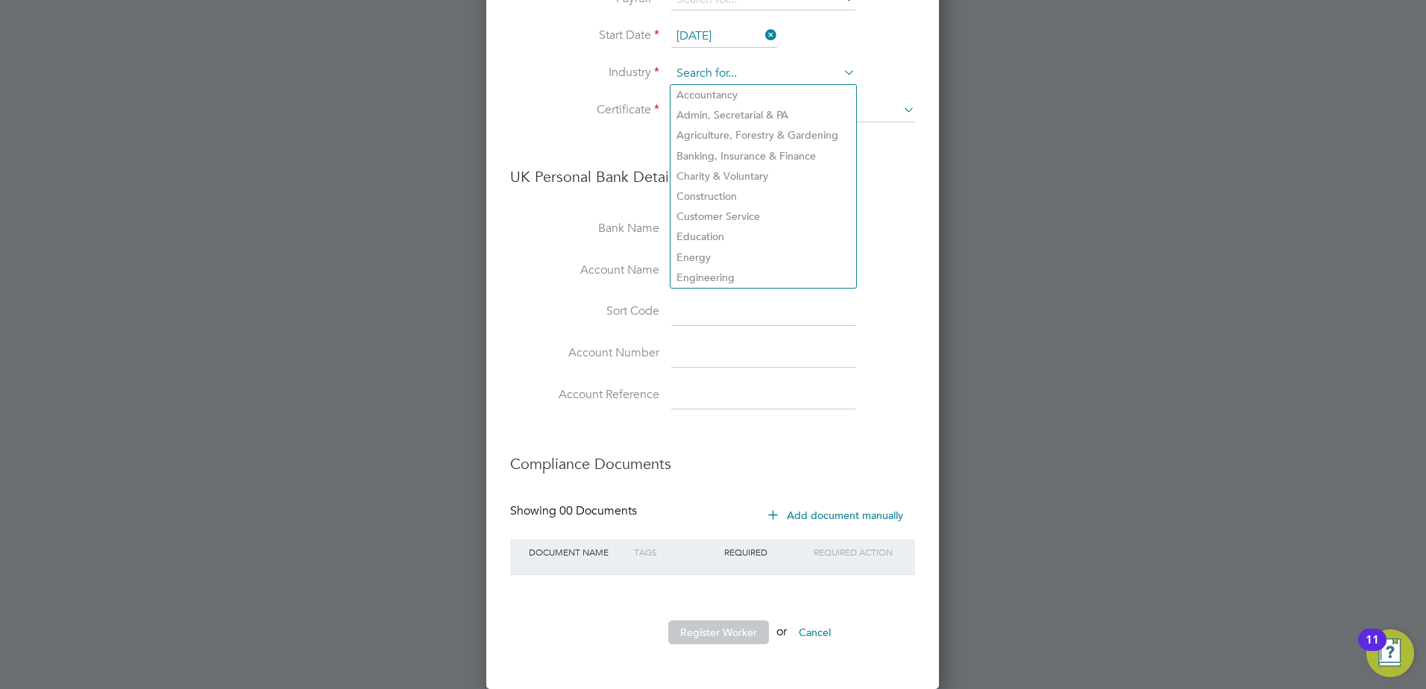
click at [735, 74] on input at bounding box center [763, 74] width 184 height 22
click at [730, 213] on li "Customer Service" at bounding box center [764, 217] width 186 height 20
type input "Customer Service"
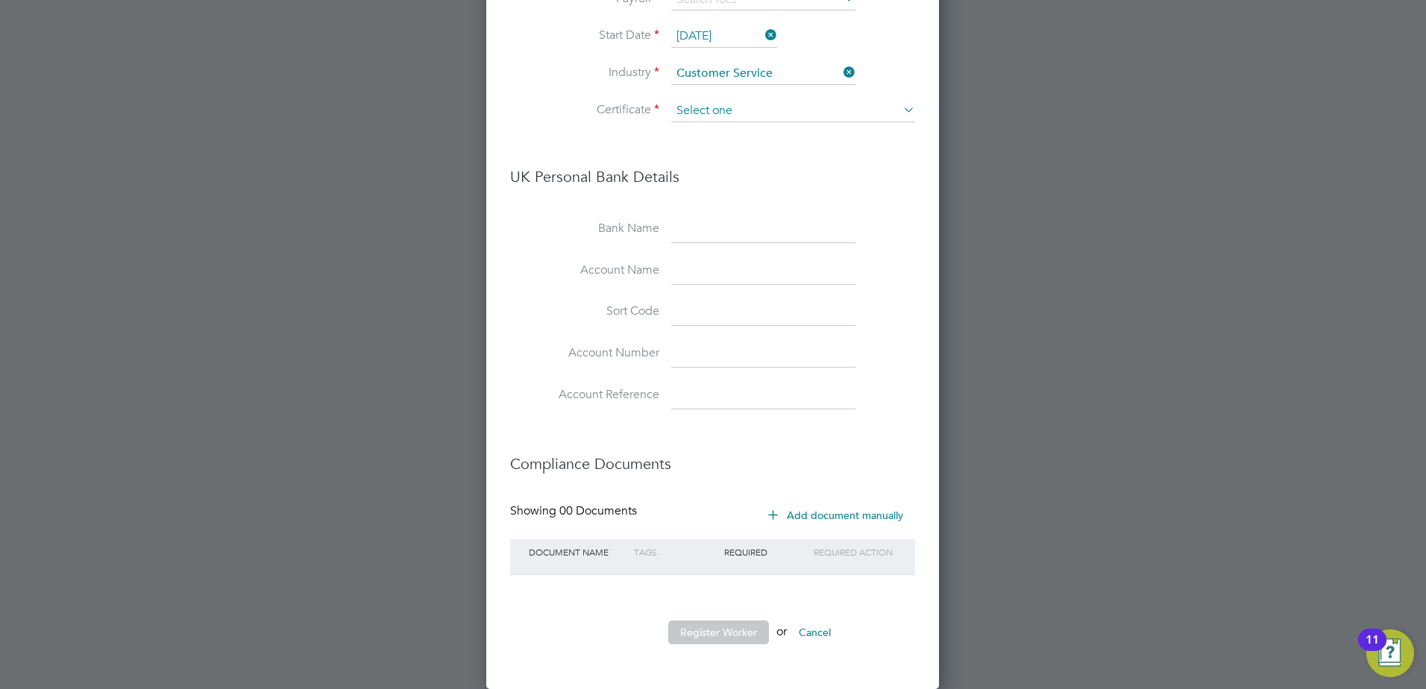
click at [714, 108] on input at bounding box center [793, 111] width 244 height 22
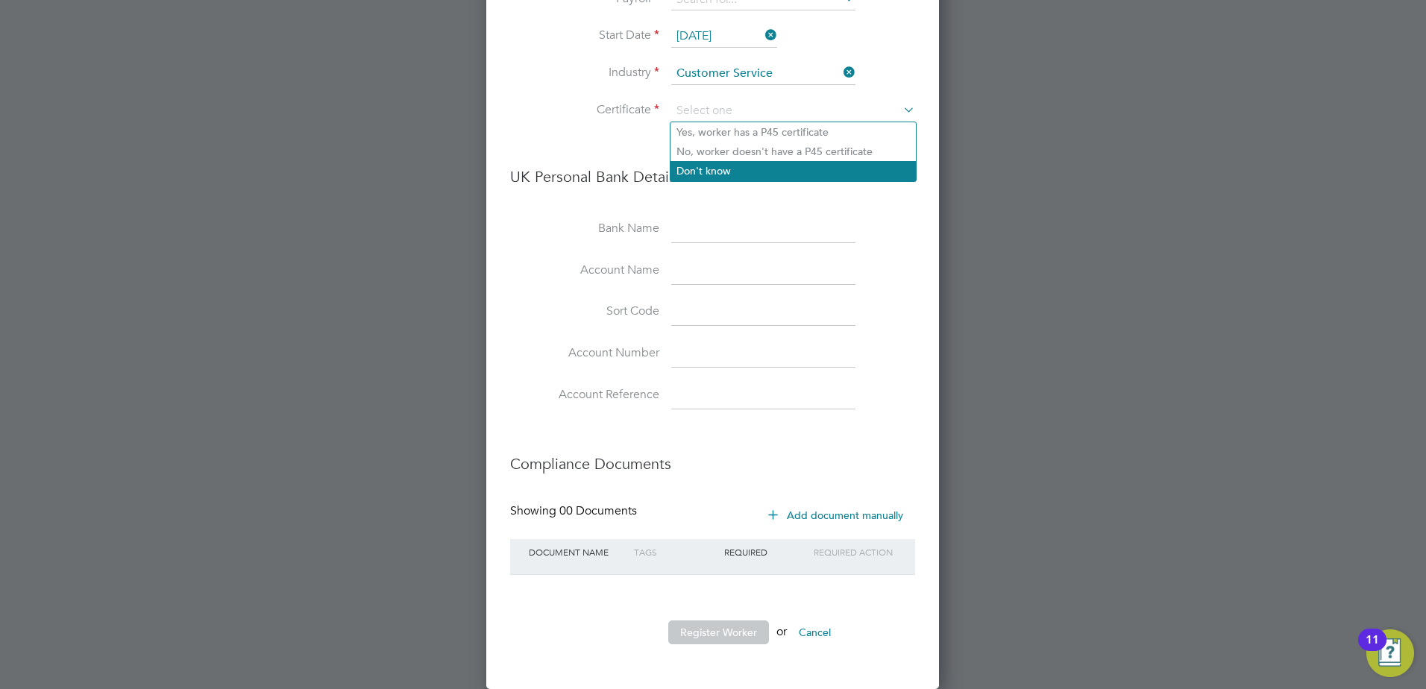
click at [770, 173] on li "Don't know" at bounding box center [793, 170] width 245 height 19
type input "Don't know"
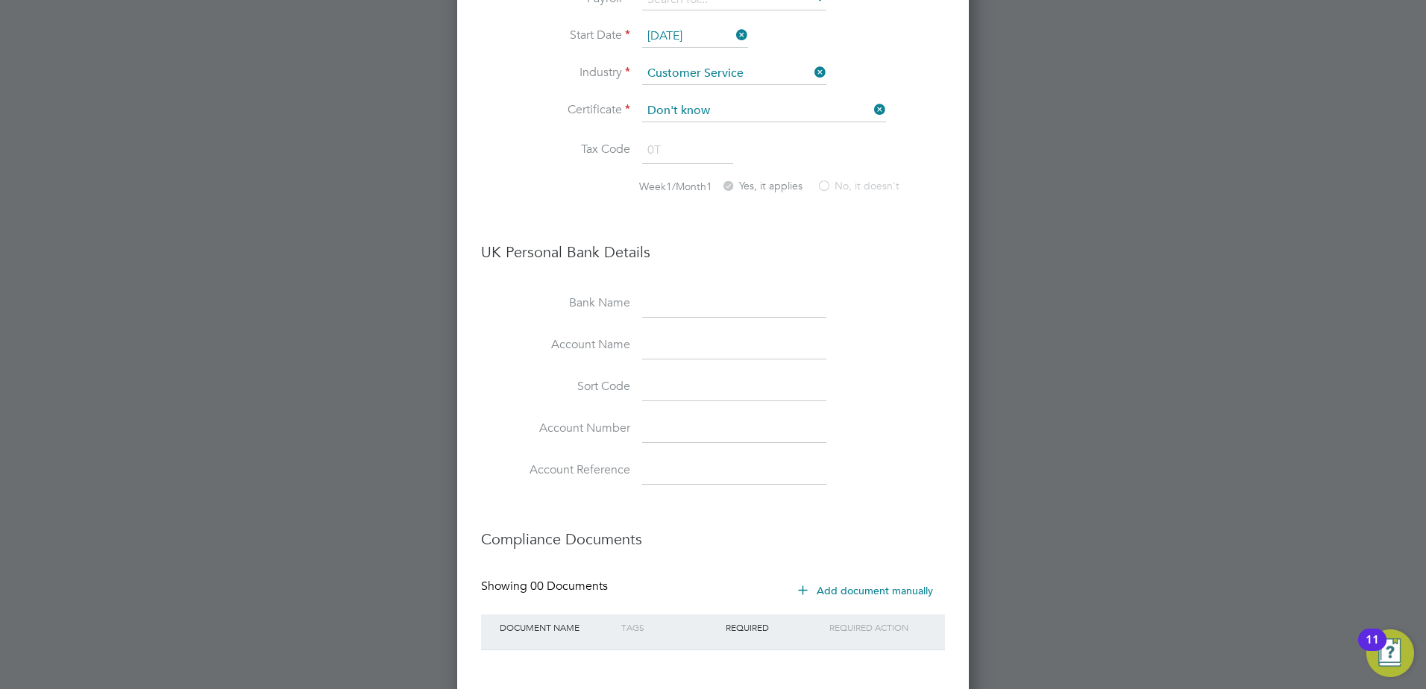
drag, startPoint x: 796, startPoint y: 181, endPoint x: 804, endPoint y: 181, distance: 7.5
click at [797, 181] on label "Yes, it applies" at bounding box center [761, 187] width 81 height 16
click at [859, 180] on label "No, it doesn't" at bounding box center [858, 187] width 83 height 16
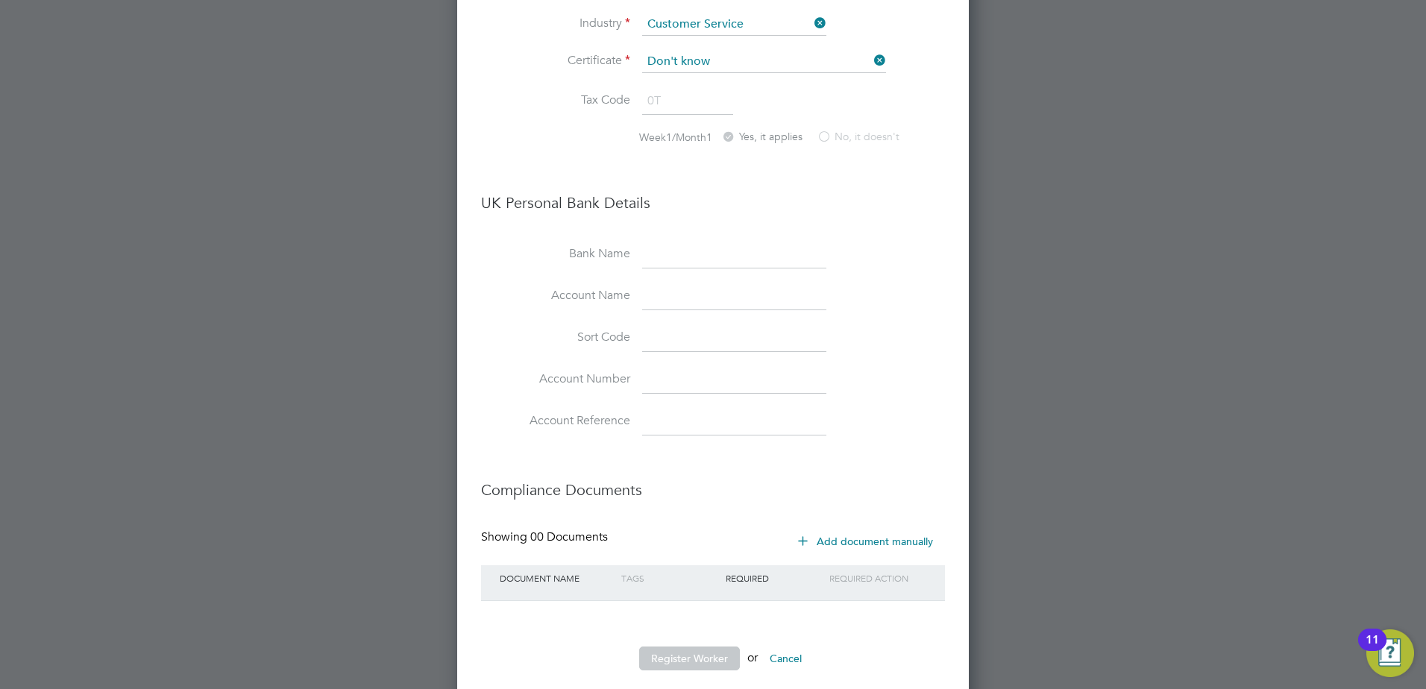
scroll to position [2490, 0]
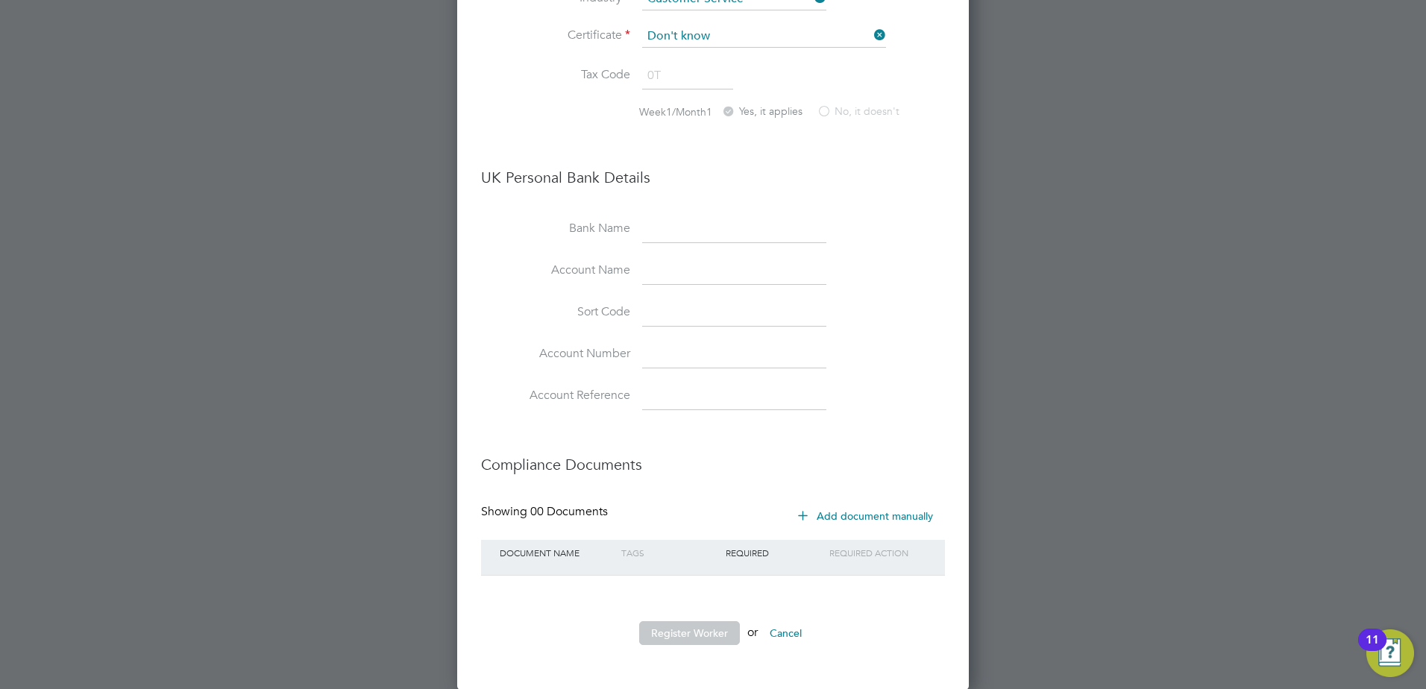
click at [694, 651] on li "Register Worker or Cancel" at bounding box center [713, 640] width 464 height 39
click at [703, 637] on button "Register Worker" at bounding box center [689, 633] width 101 height 24
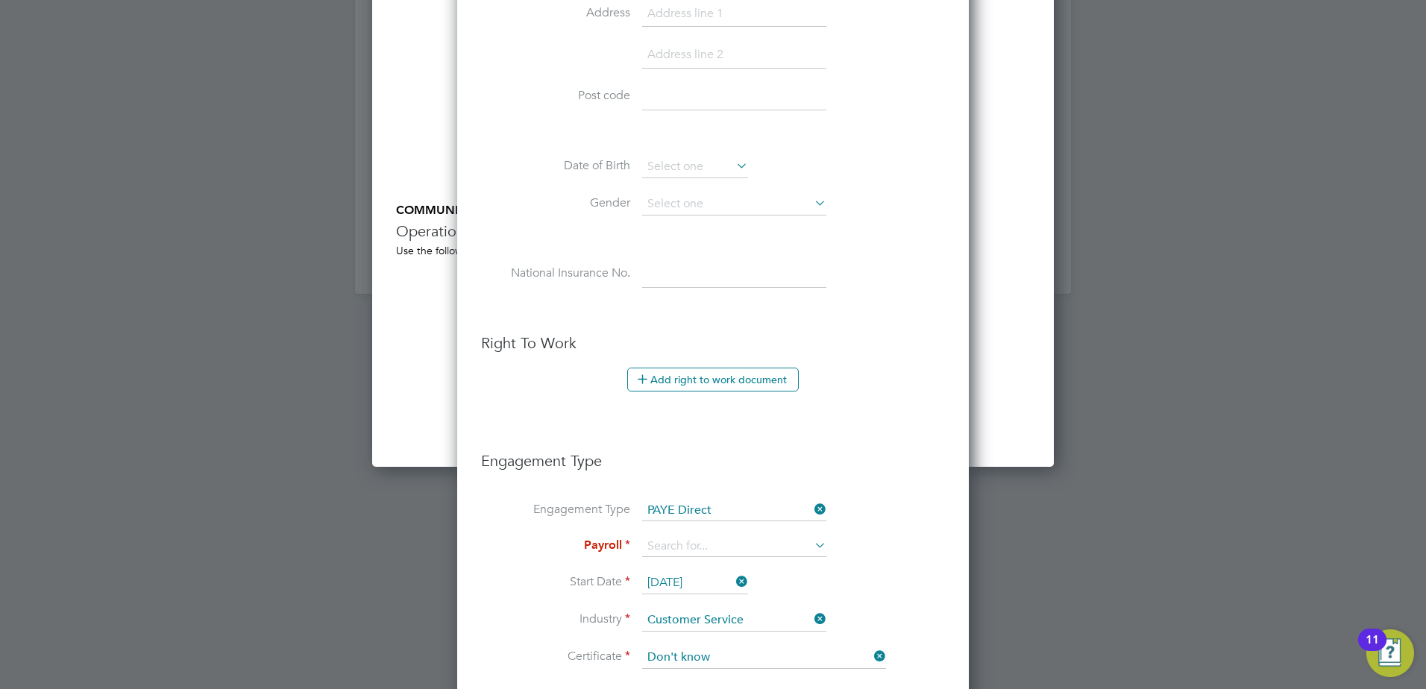
scroll to position [1893, 0]
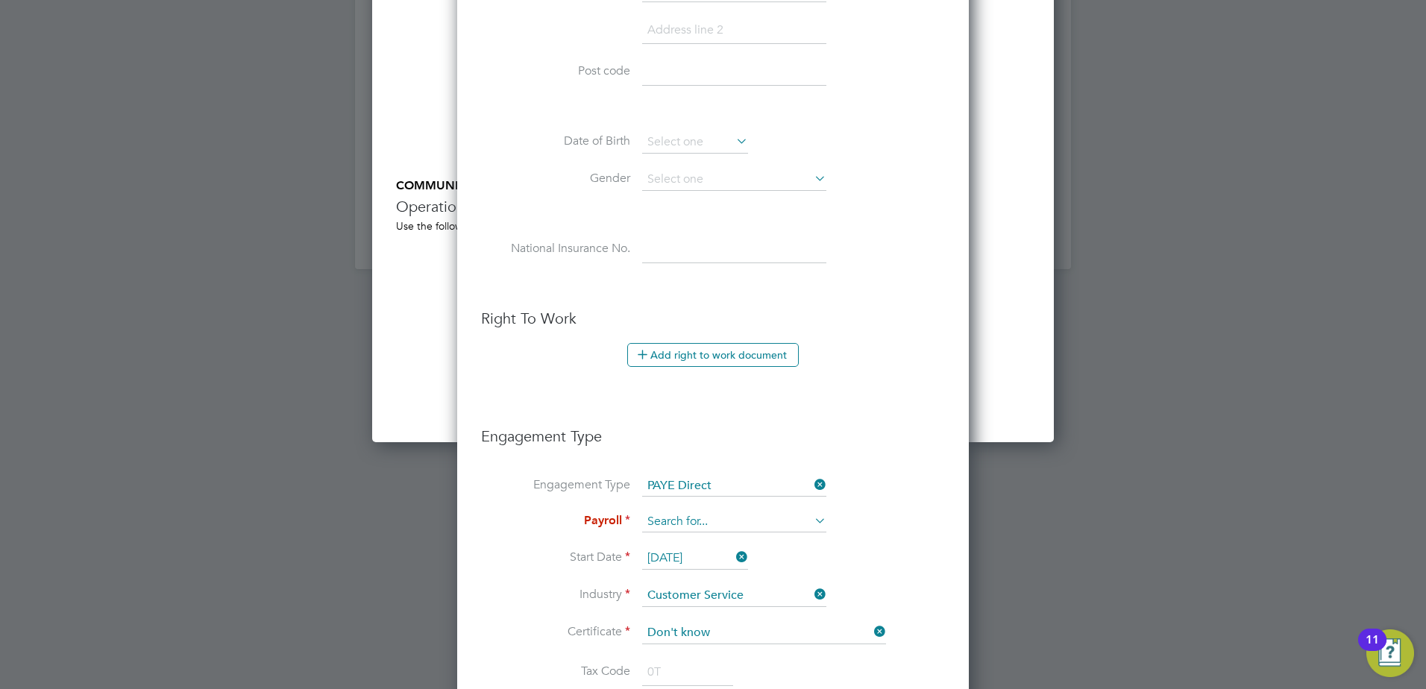
click at [810, 521] on input at bounding box center [734, 522] width 184 height 21
click at [789, 539] on li "PAYE" at bounding box center [735, 544] width 186 height 22
type input "PAYE"
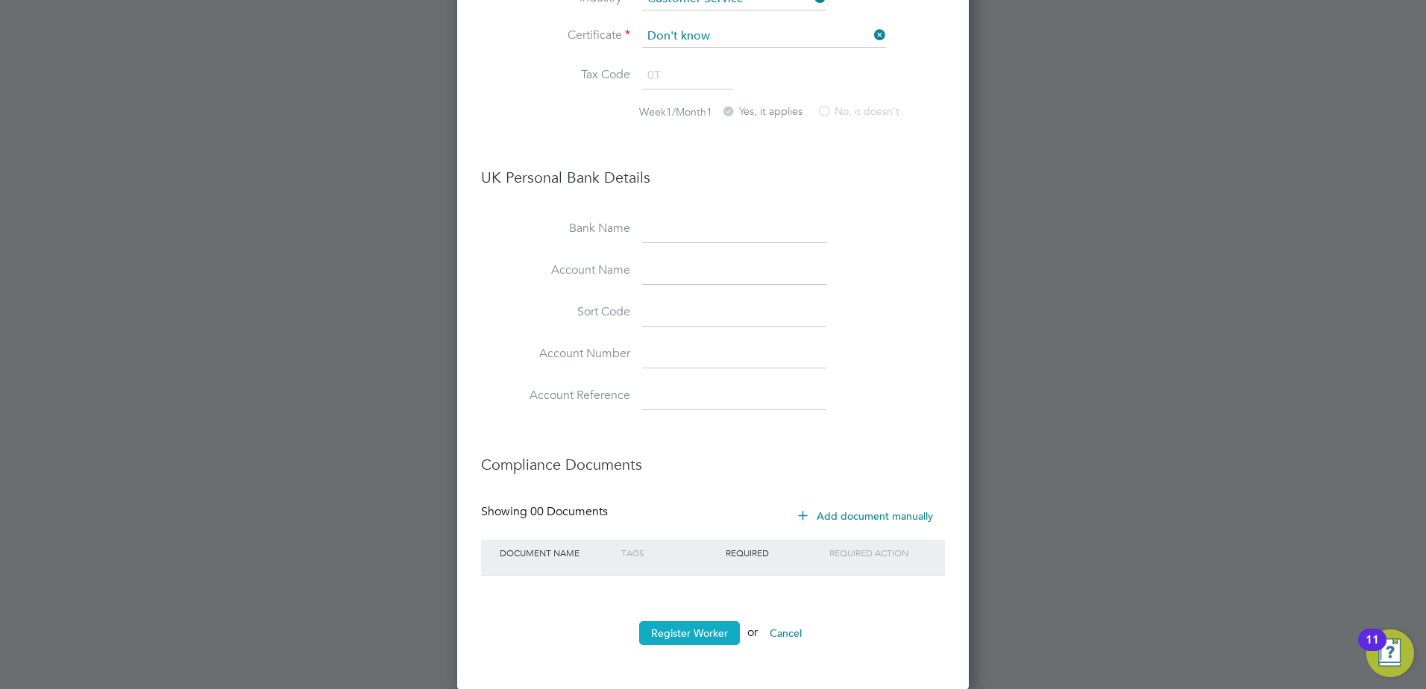
click at [724, 631] on button "Register Worker" at bounding box center [689, 633] width 101 height 24
type input "Drago Cotirta (1234)"
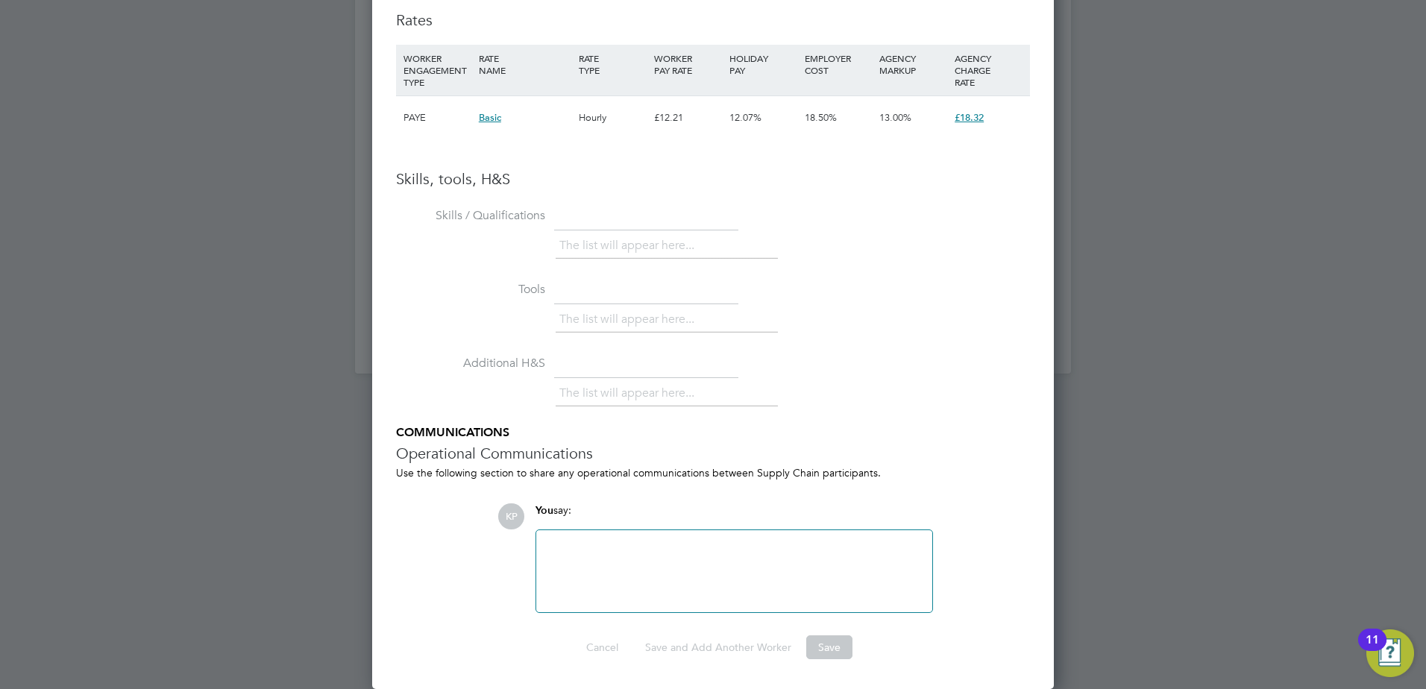
click at [768, 567] on div at bounding box center [734, 571] width 378 height 64
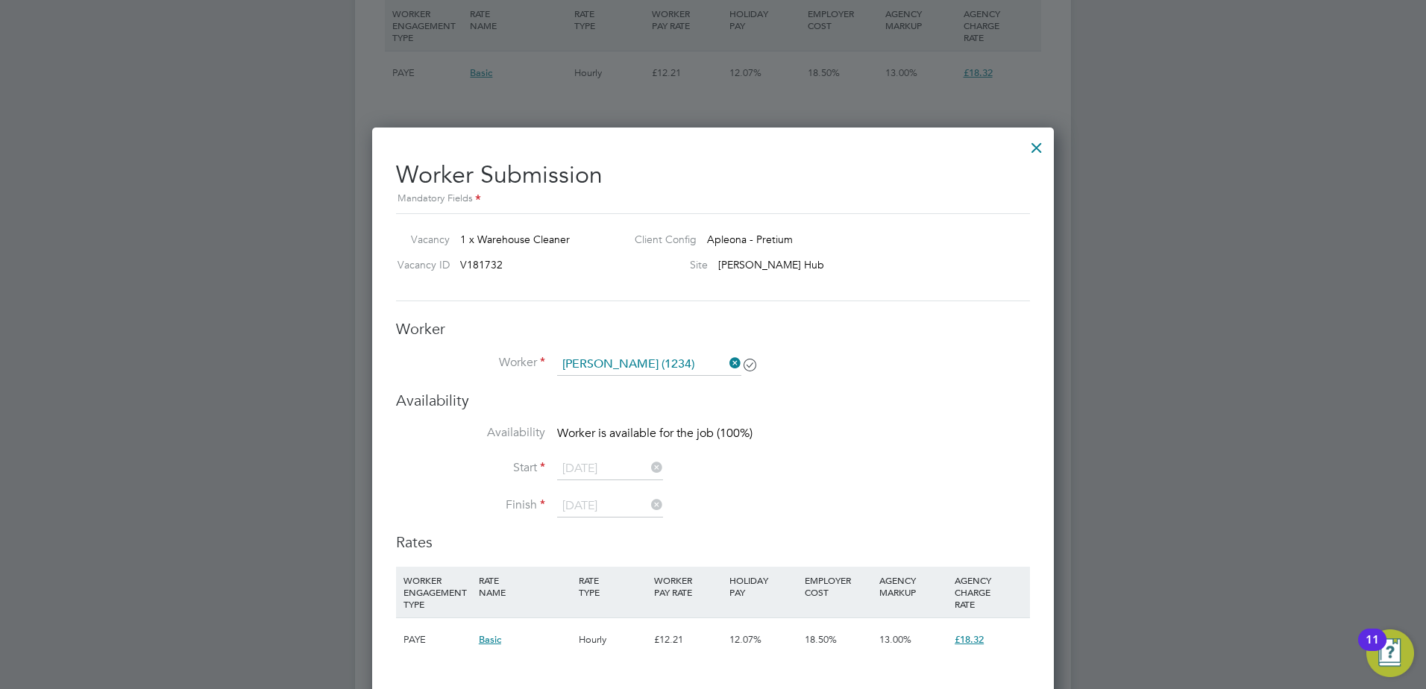
click at [727, 360] on icon at bounding box center [727, 363] width 0 height 21
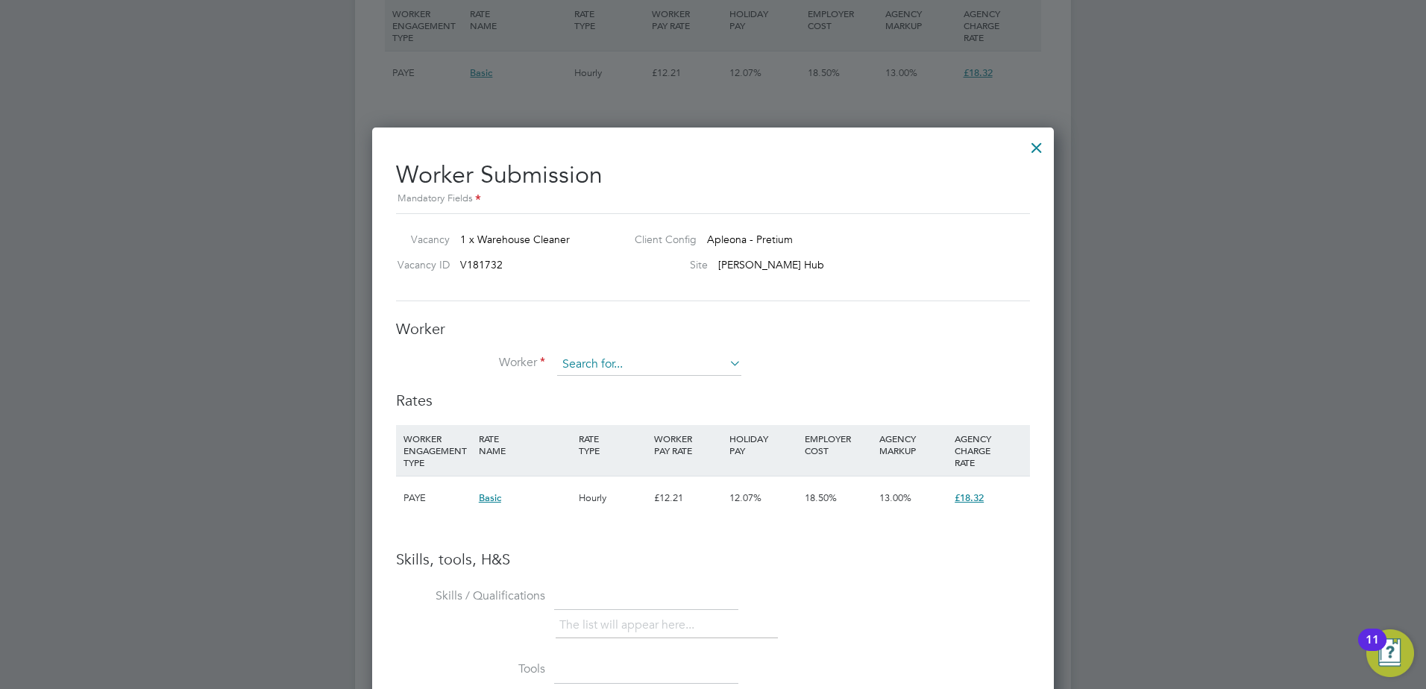
click at [645, 359] on input at bounding box center [649, 365] width 184 height 22
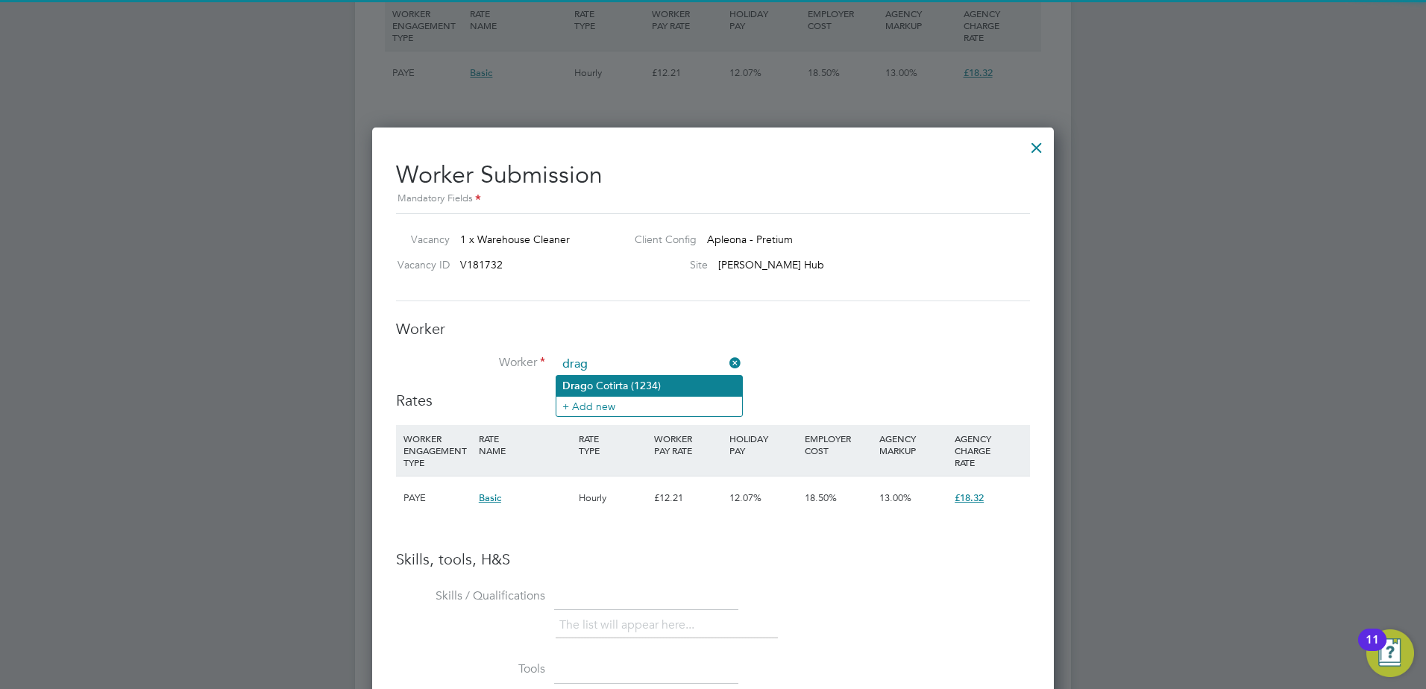
click at [640, 378] on li "Drag o Cotirta (1234)" at bounding box center [650, 386] width 186 height 20
type input "Drago Cotirta (1234)"
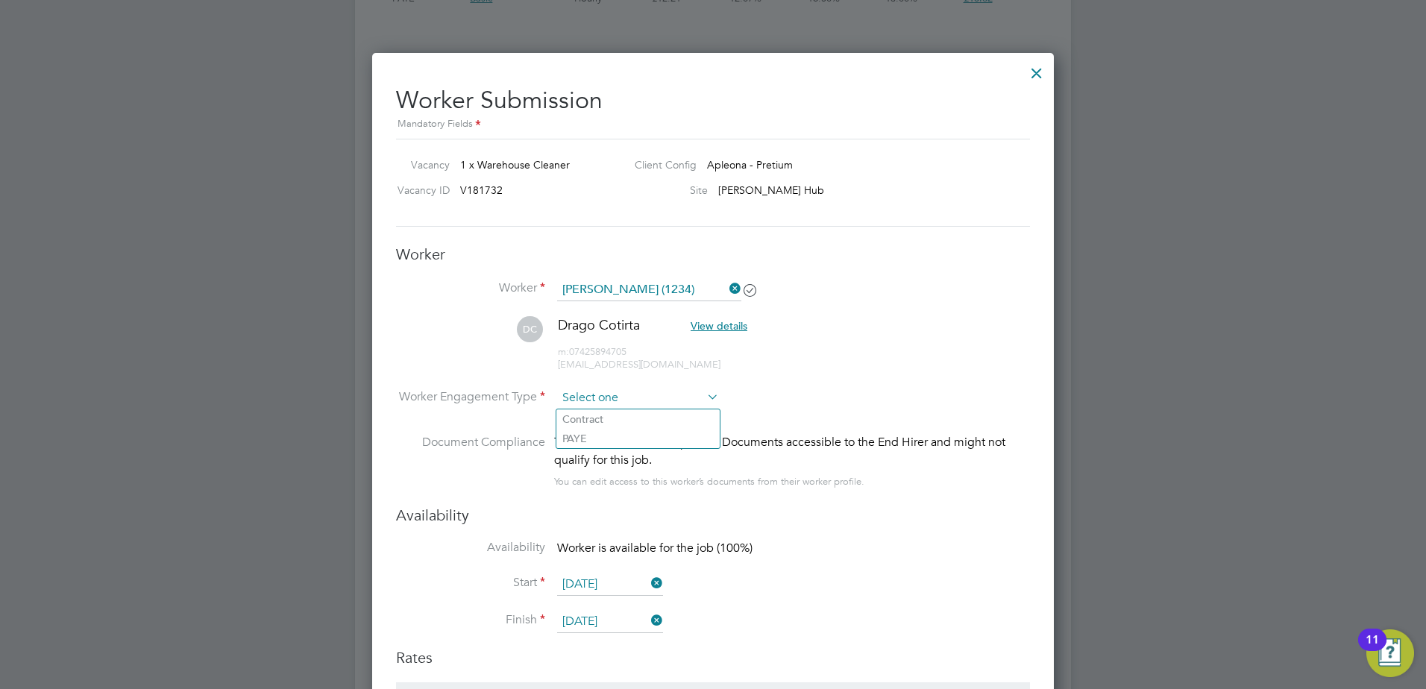
click at [701, 399] on input at bounding box center [638, 398] width 162 height 22
click at [642, 442] on li "PAYE" at bounding box center [638, 438] width 163 height 19
type input "PAYE"
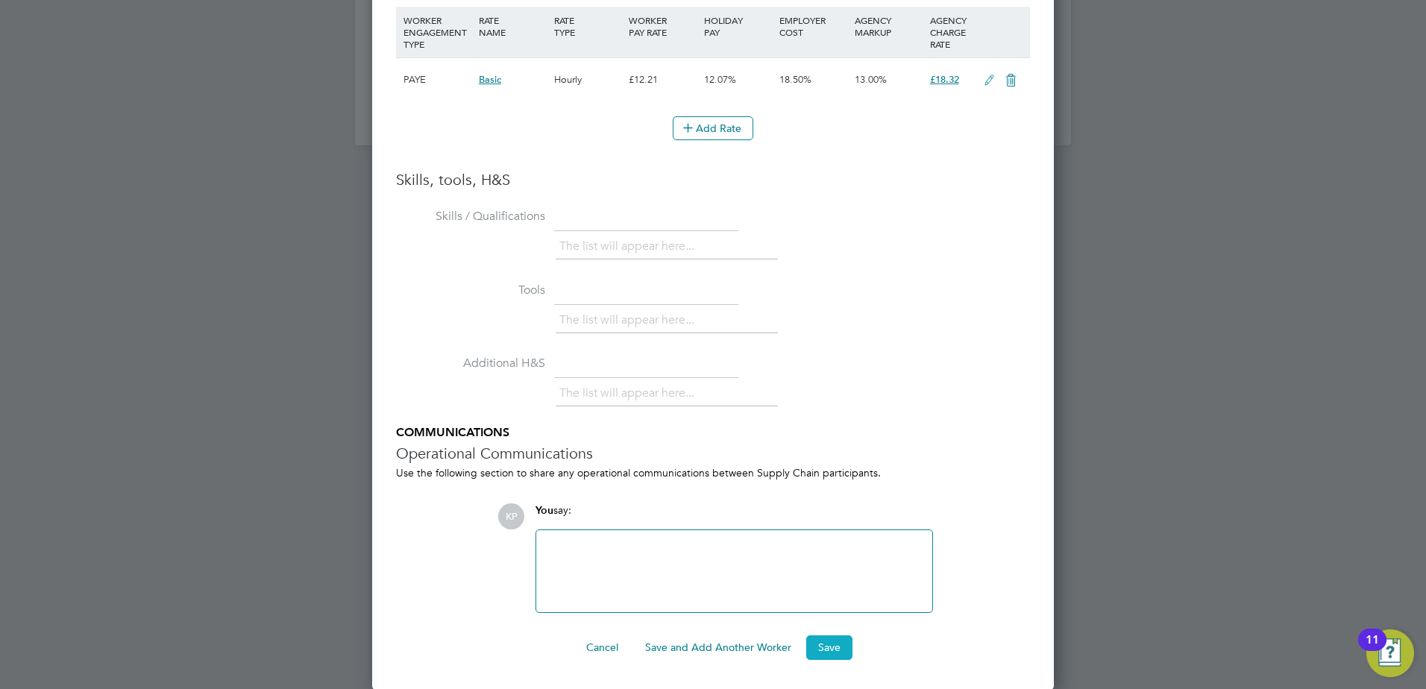
click at [823, 648] on button "Save" at bounding box center [830, 648] width 46 height 24
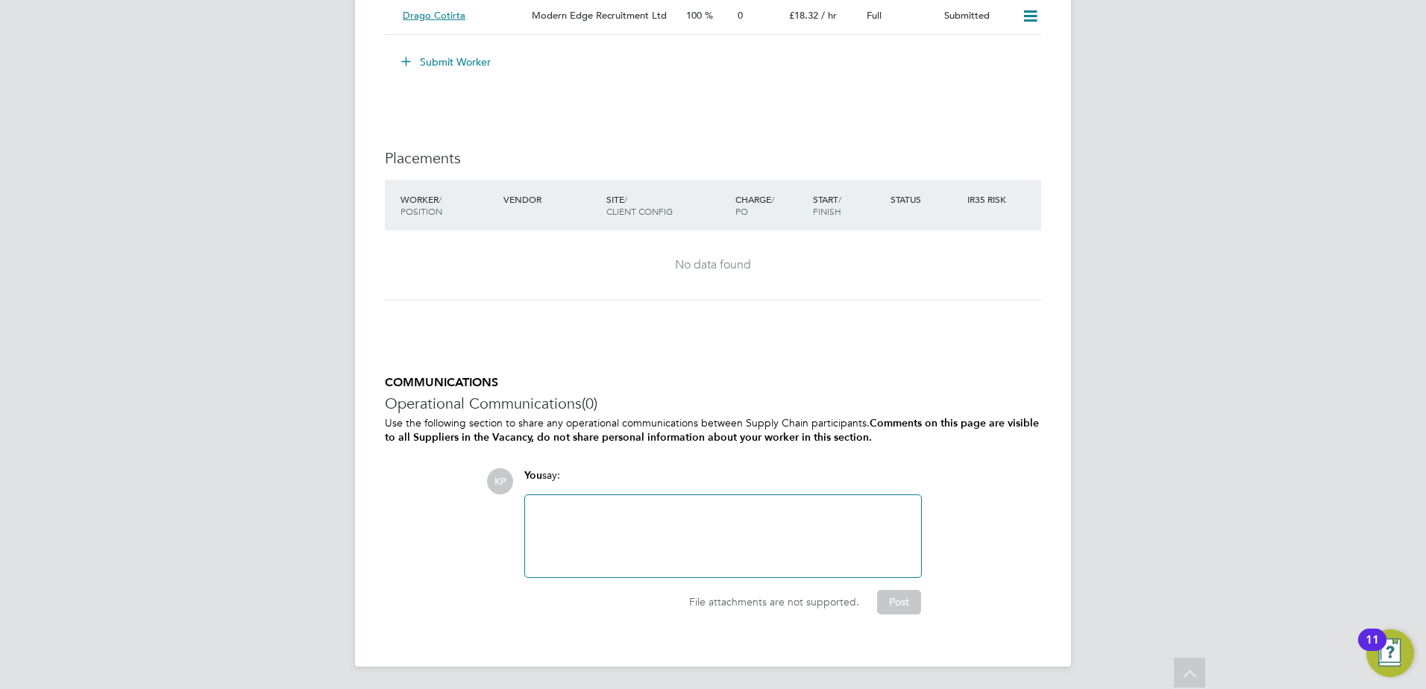
click at [611, 516] on div at bounding box center [723, 536] width 378 height 64
click at [887, 595] on button "Post" at bounding box center [899, 602] width 44 height 24
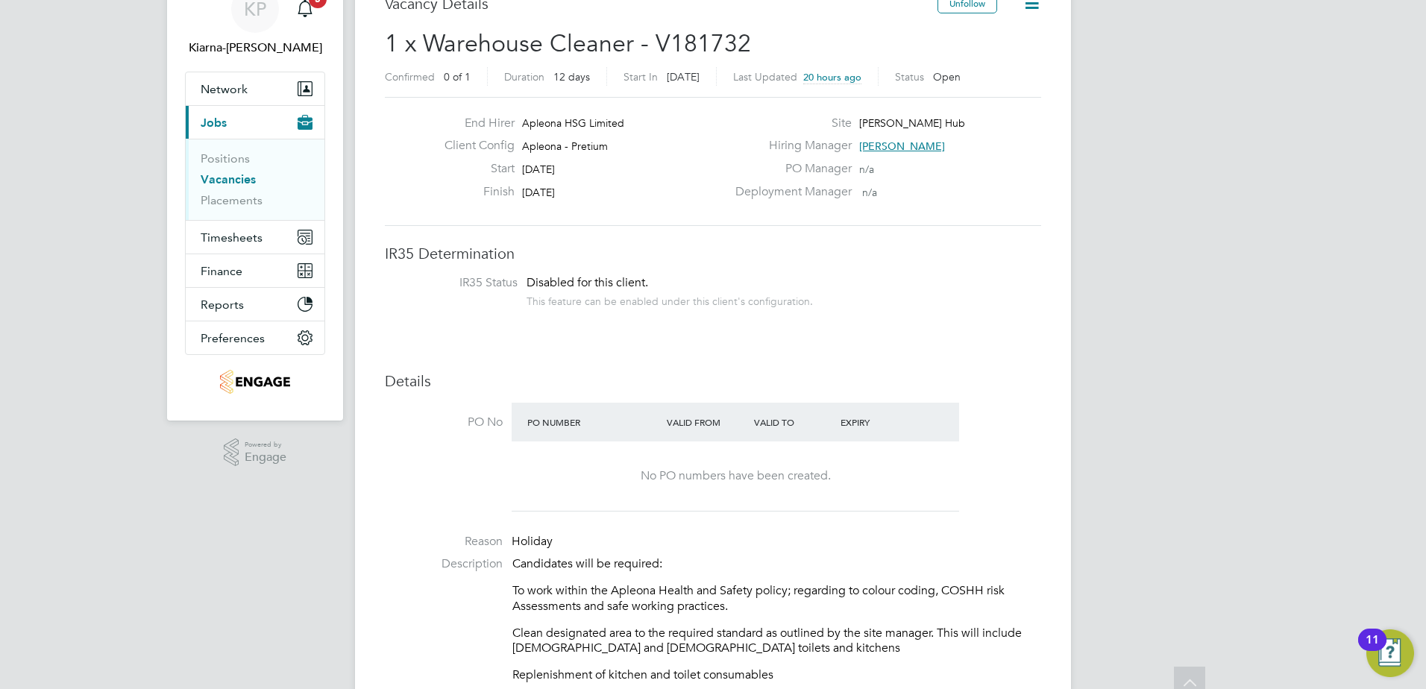
scroll to position [0, 0]
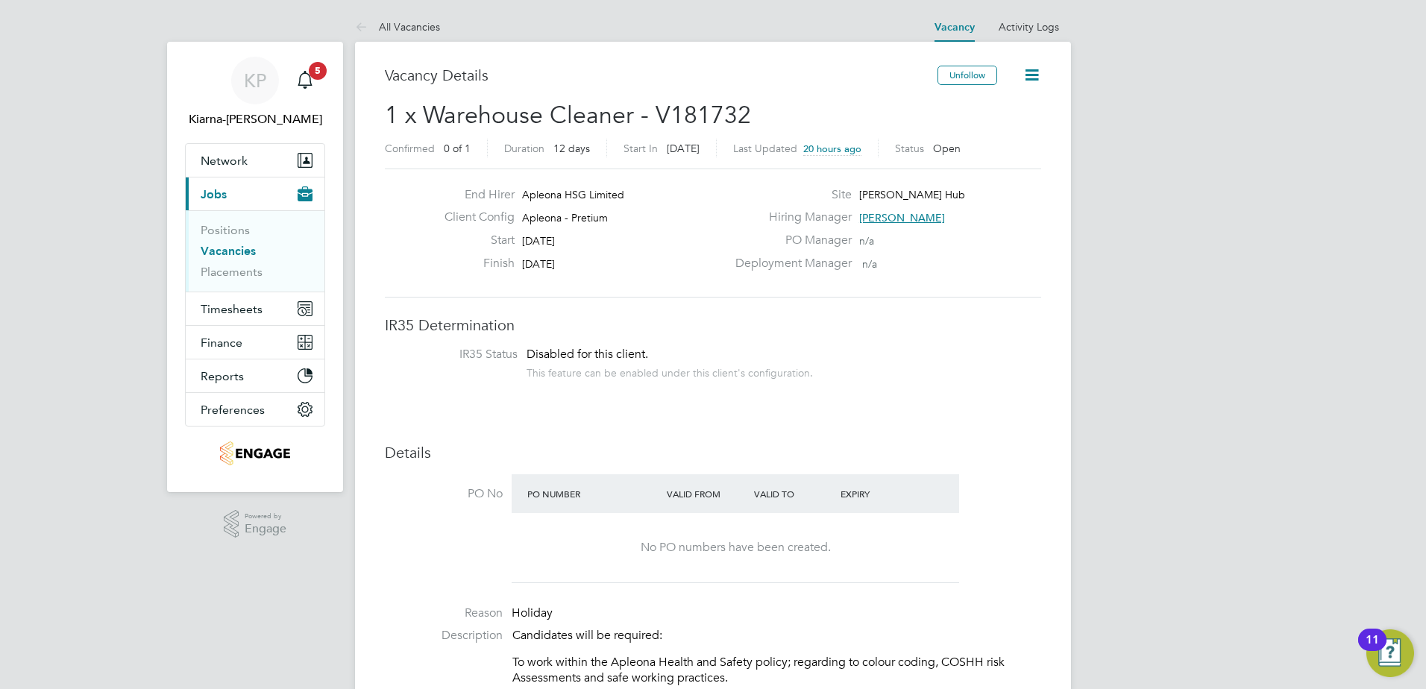
click at [244, 246] on link "Vacancies" at bounding box center [228, 251] width 55 height 14
